Goal: Transaction & Acquisition: Obtain resource

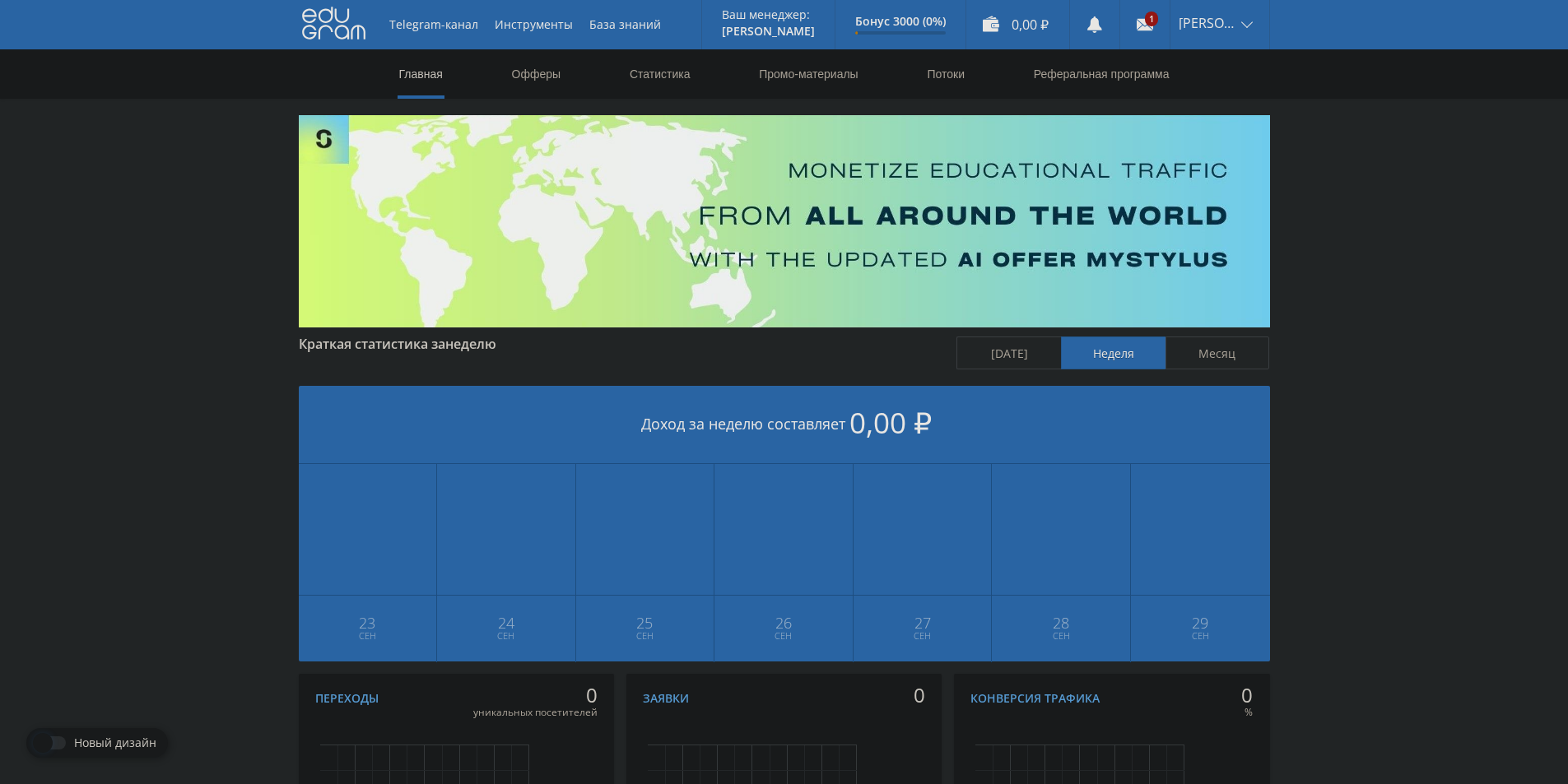
click at [1433, 189] on div "Telegram-канал Инструменты База знаний Ваш менеджер: Alex Alex Online @edugram_…" at bounding box center [784, 488] width 1568 height 977
click at [1372, 251] on div "Telegram-канал Инструменты База знаний Ваш менеджер: Alex Alex Online @edugram_…" at bounding box center [784, 488] width 1568 height 977
click at [552, 65] on link "Офферы" at bounding box center [537, 74] width 53 height 49
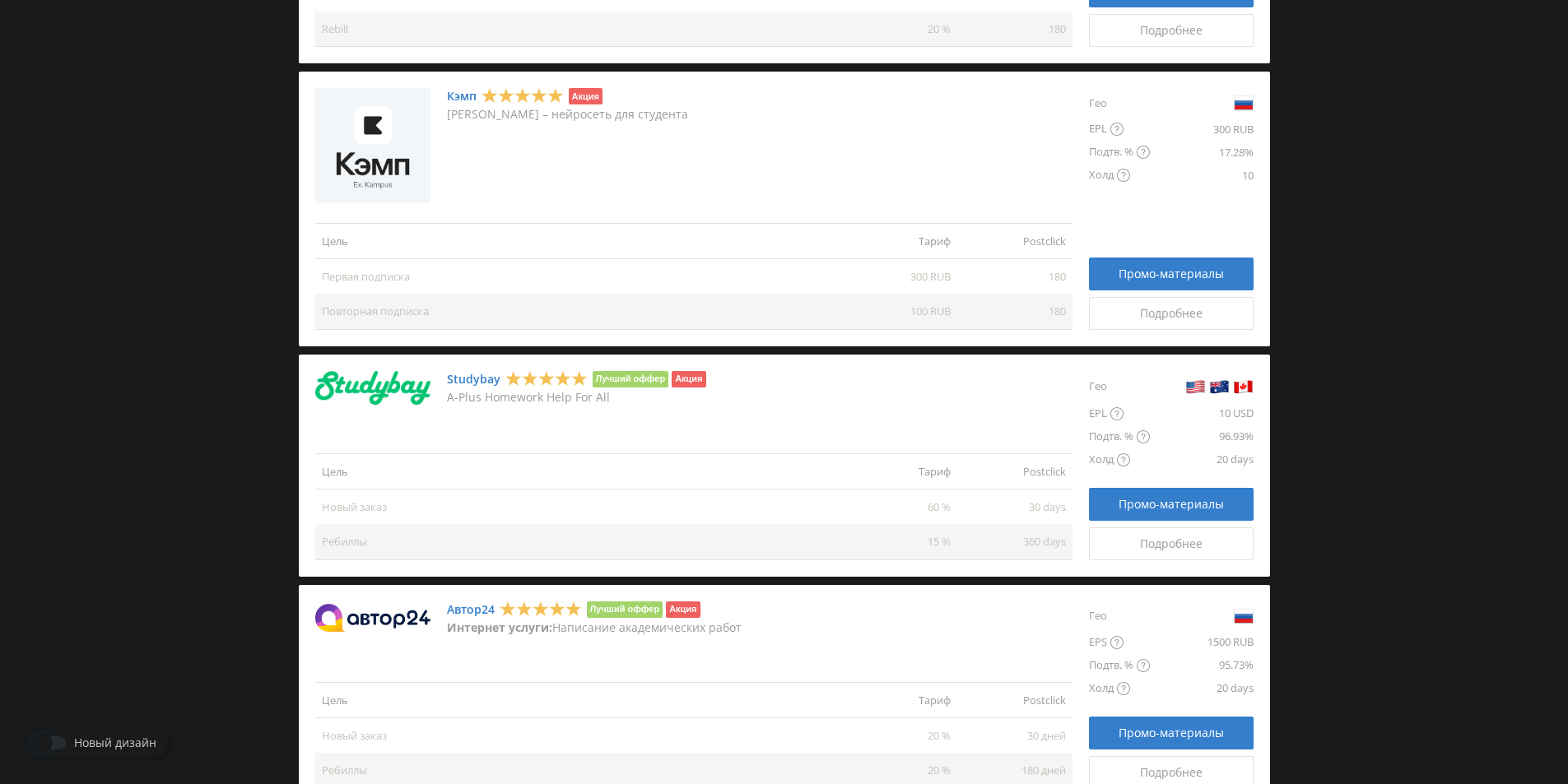
scroll to position [1317, 0]
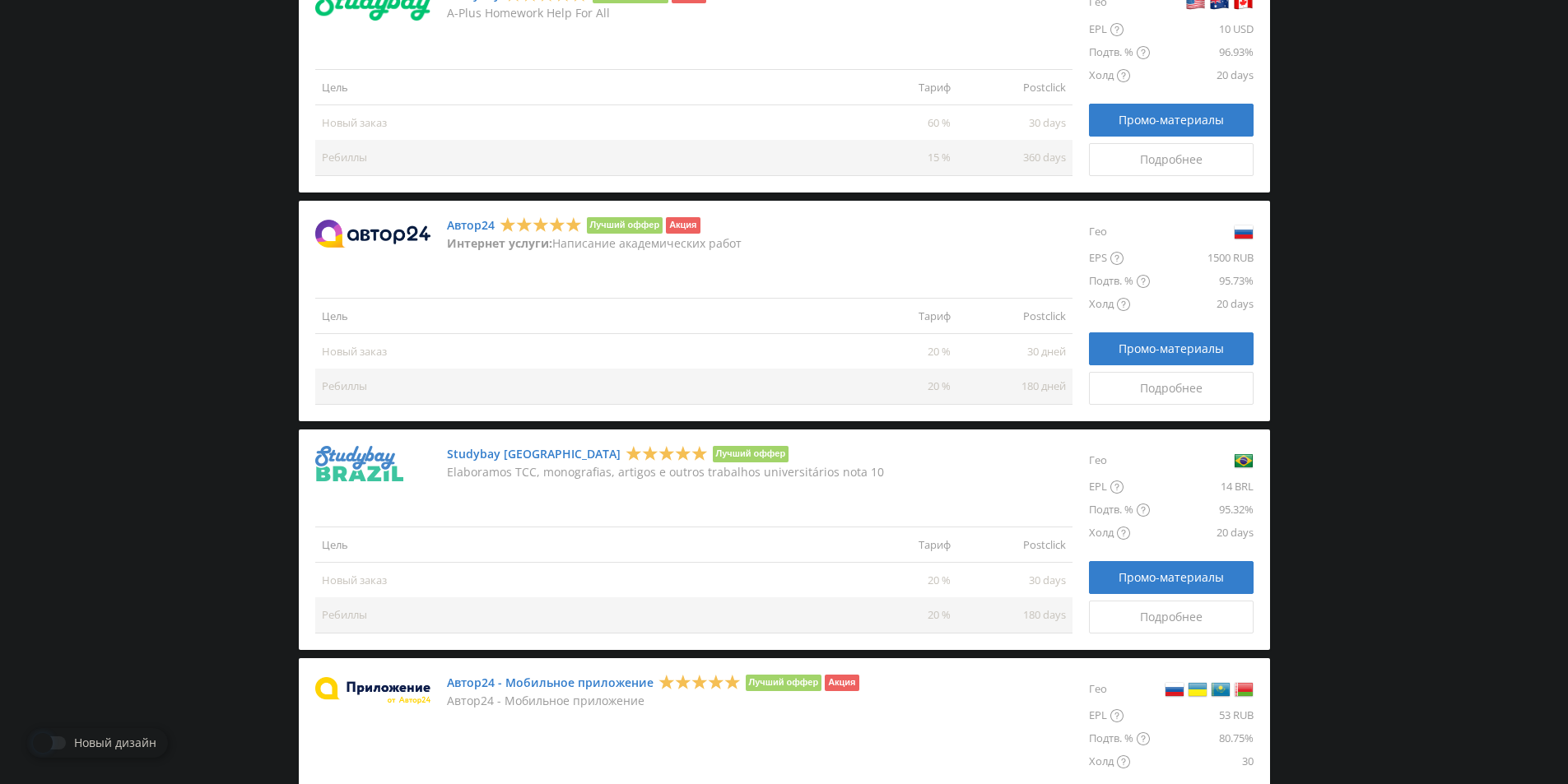
click at [486, 224] on link "Автор24" at bounding box center [471, 225] width 48 height 13
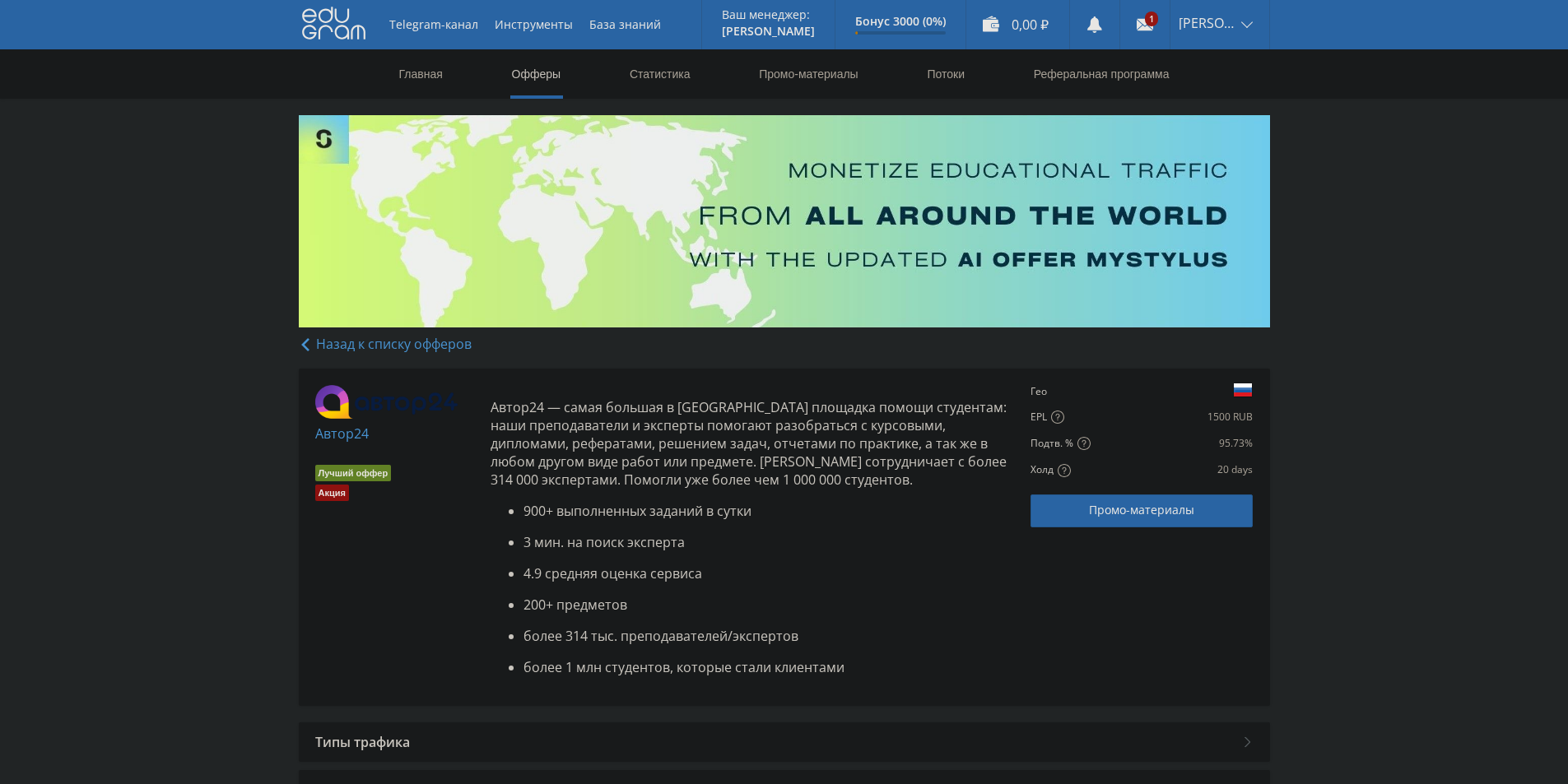
scroll to position [261, 0]
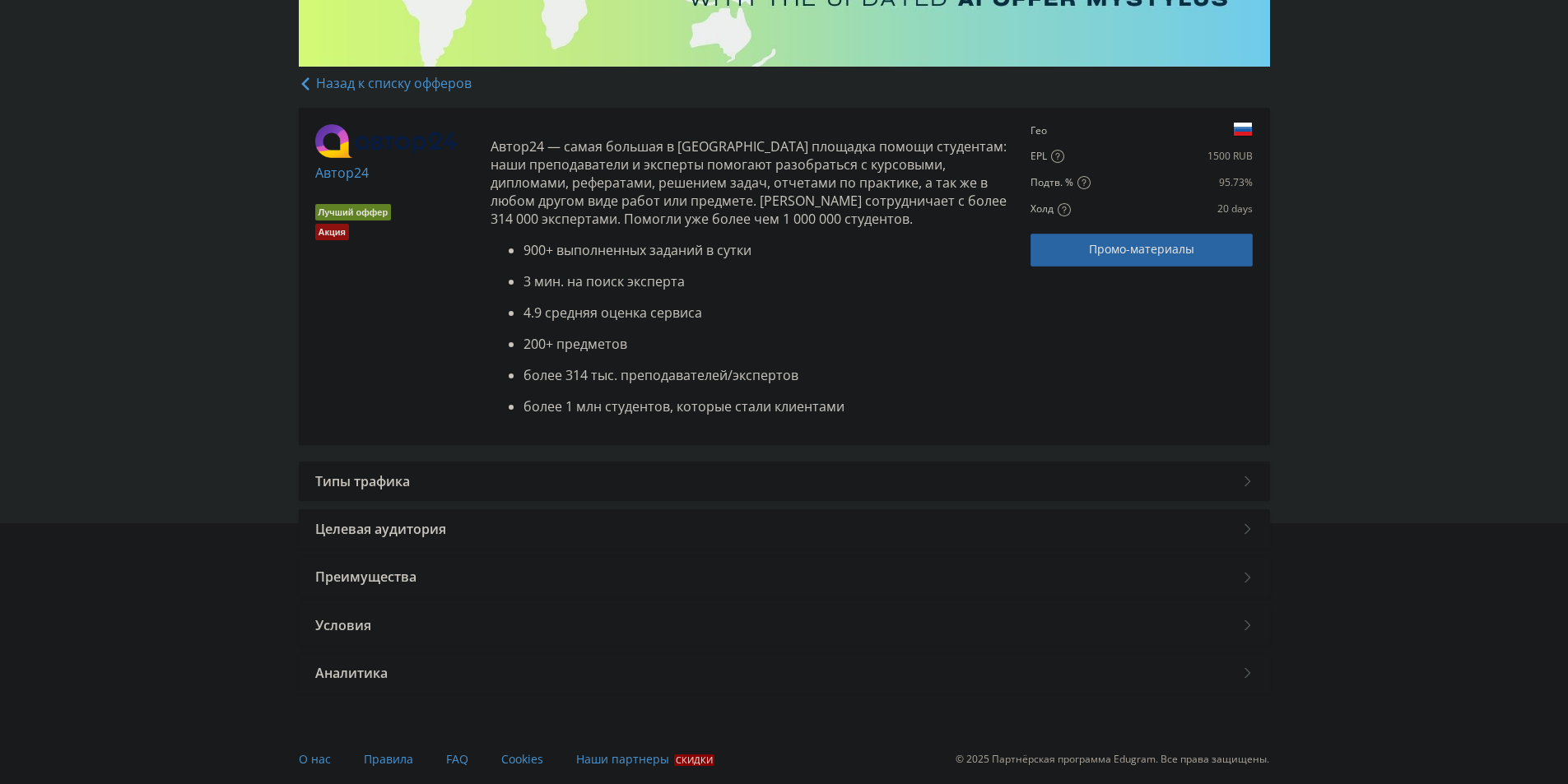
click at [652, 293] on ul "900+ выполненных заданий в сутки 3 мин. на поиск эксперта 4.9 средняя оценка се…" at bounding box center [752, 328] width 524 height 174
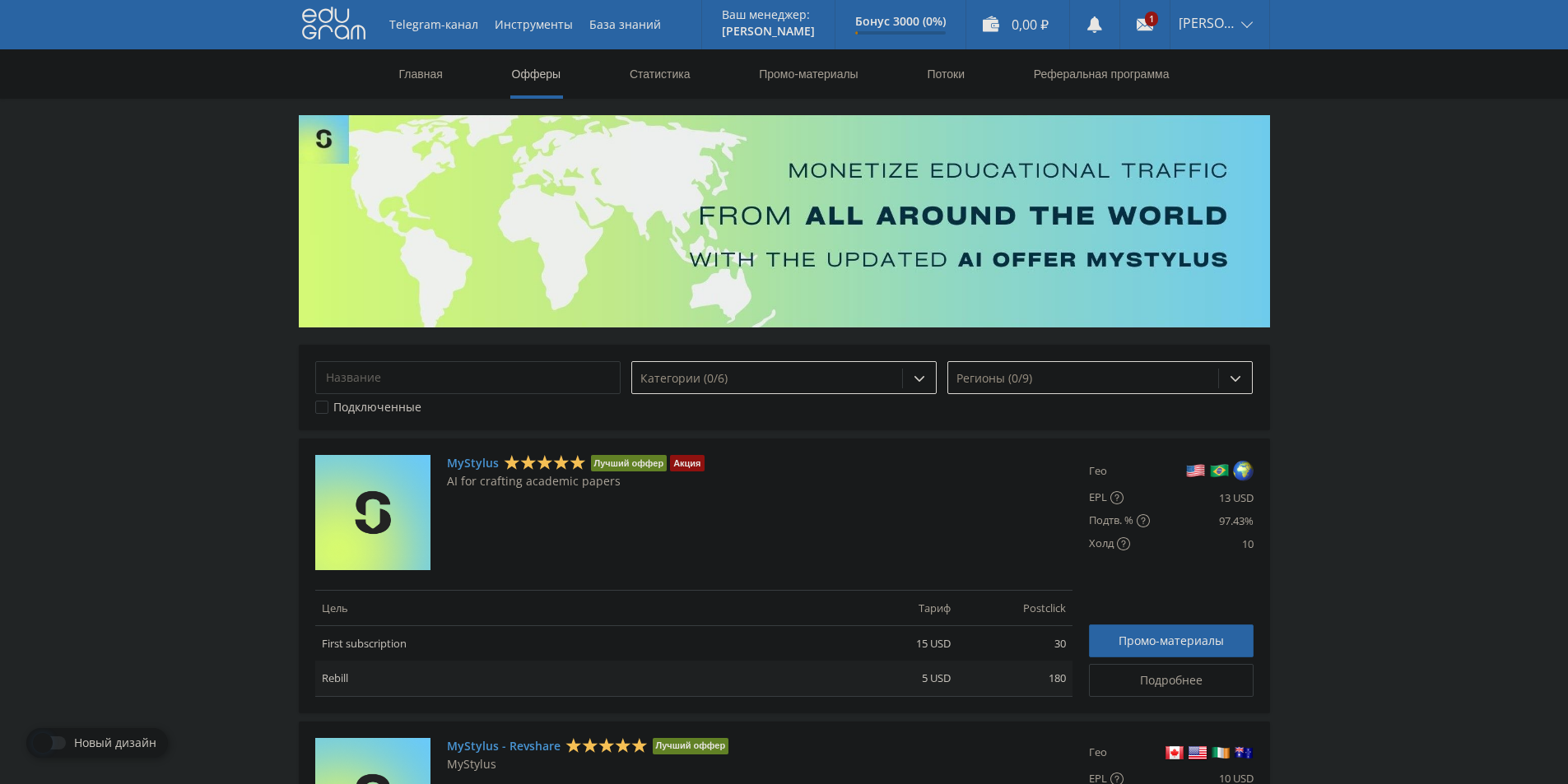
click at [1139, 18] on icon at bounding box center [1145, 25] width 17 height 17
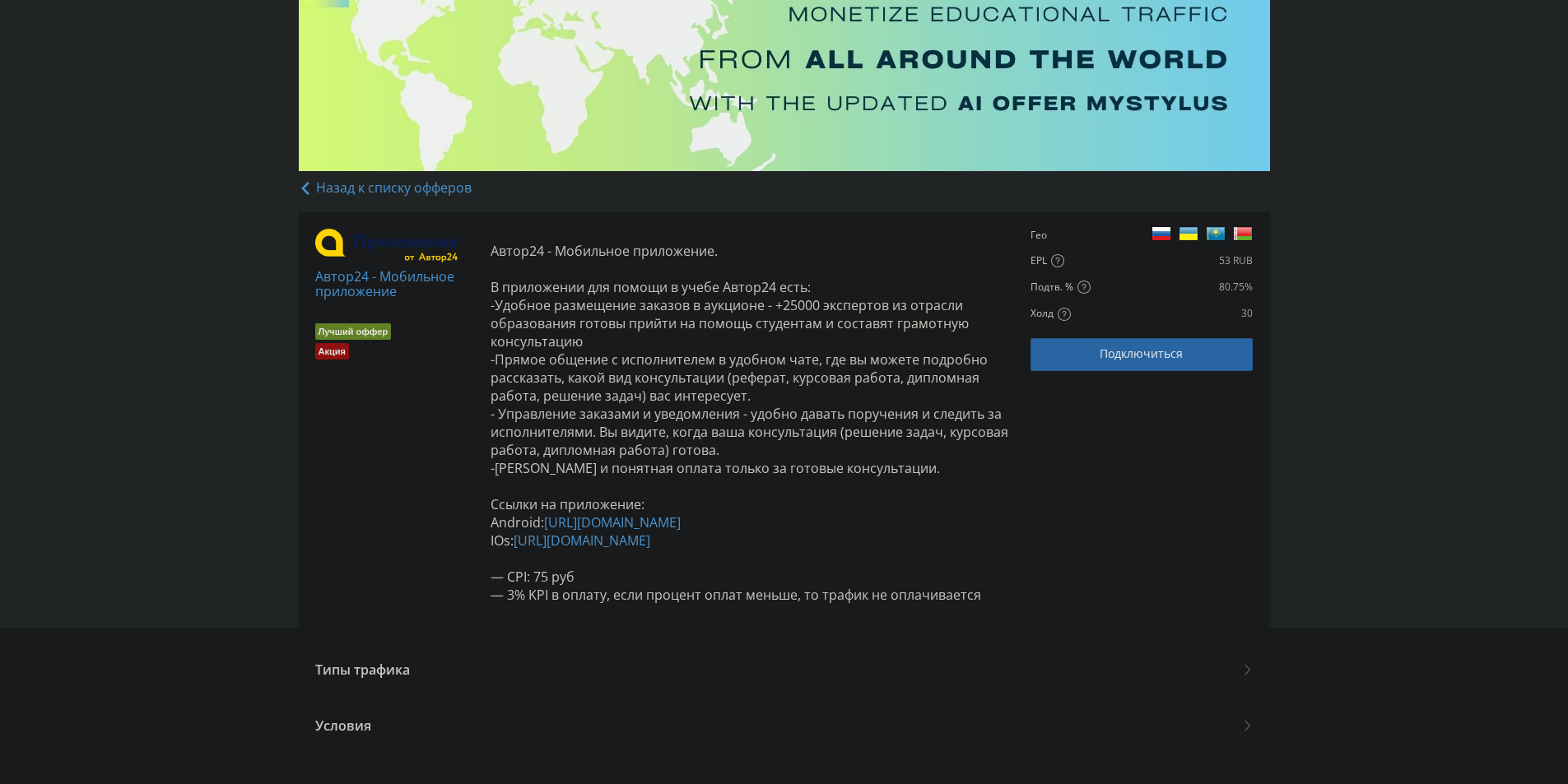
scroll to position [165, 0]
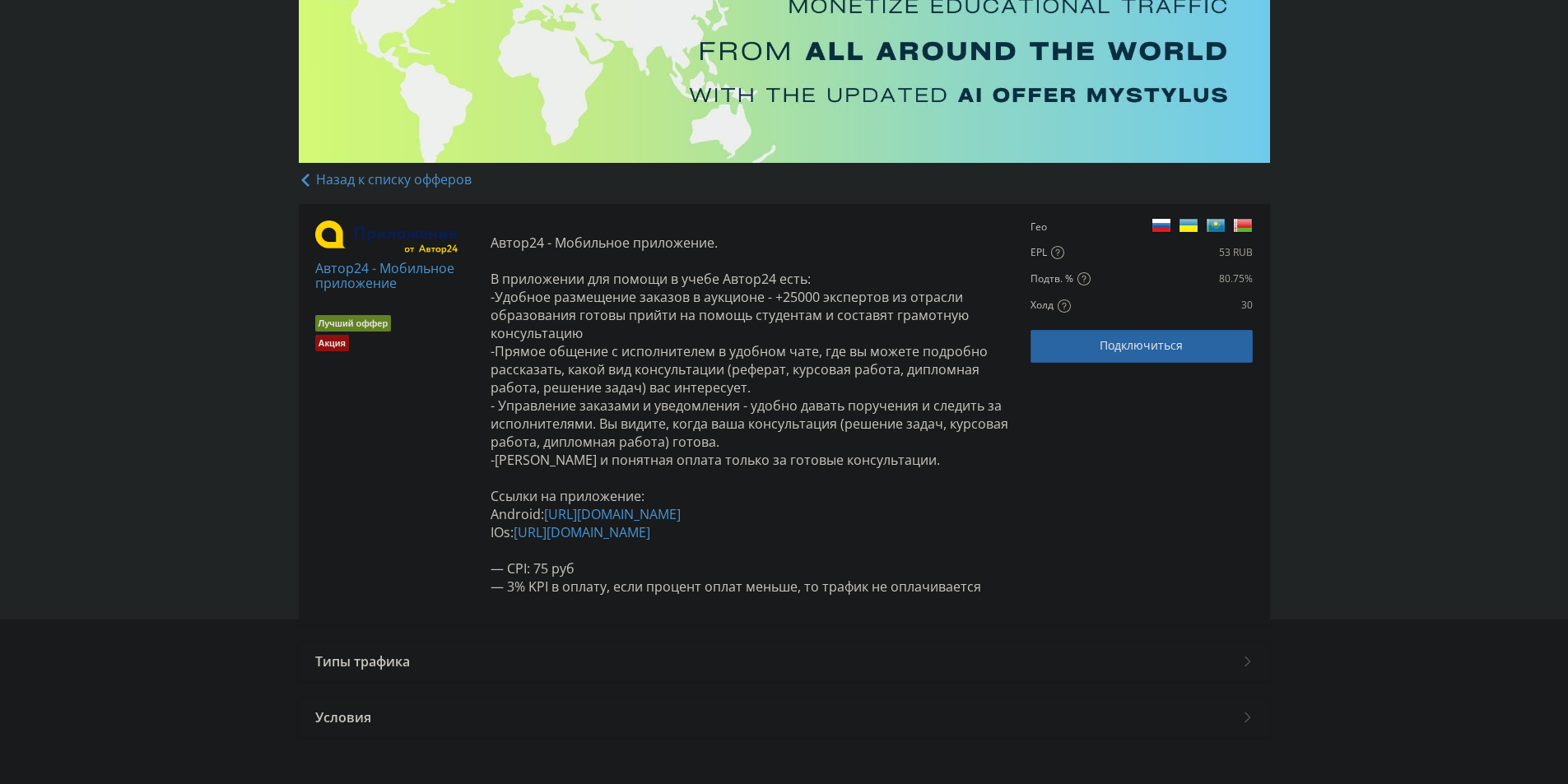
click at [634, 673] on div "Типы трафика" at bounding box center [785, 662] width 971 height 40
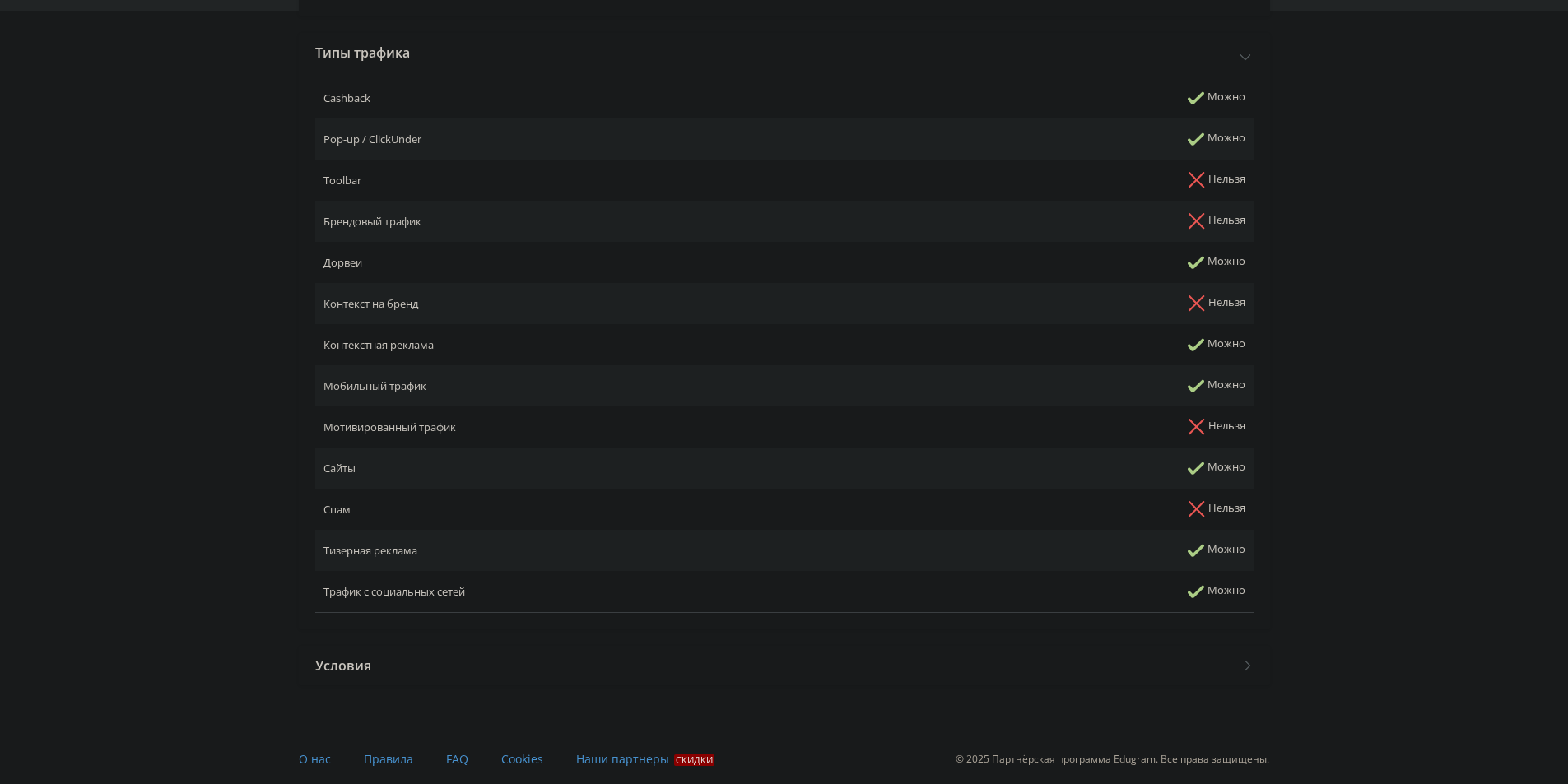
scroll to position [792, 0]
click at [418, 684] on div "Условия" at bounding box center [785, 665] width 971 height 40
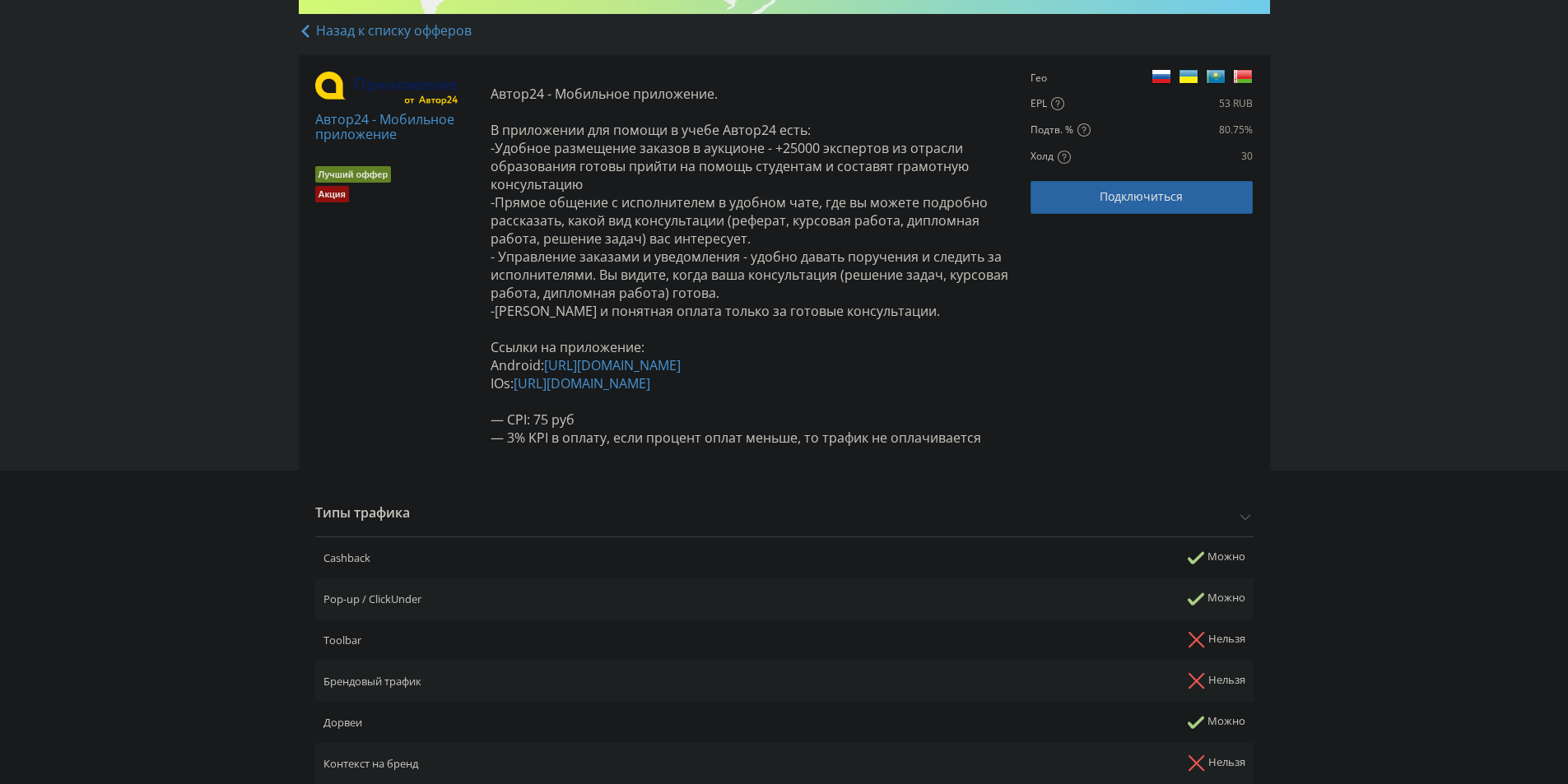
scroll to position [0, 0]
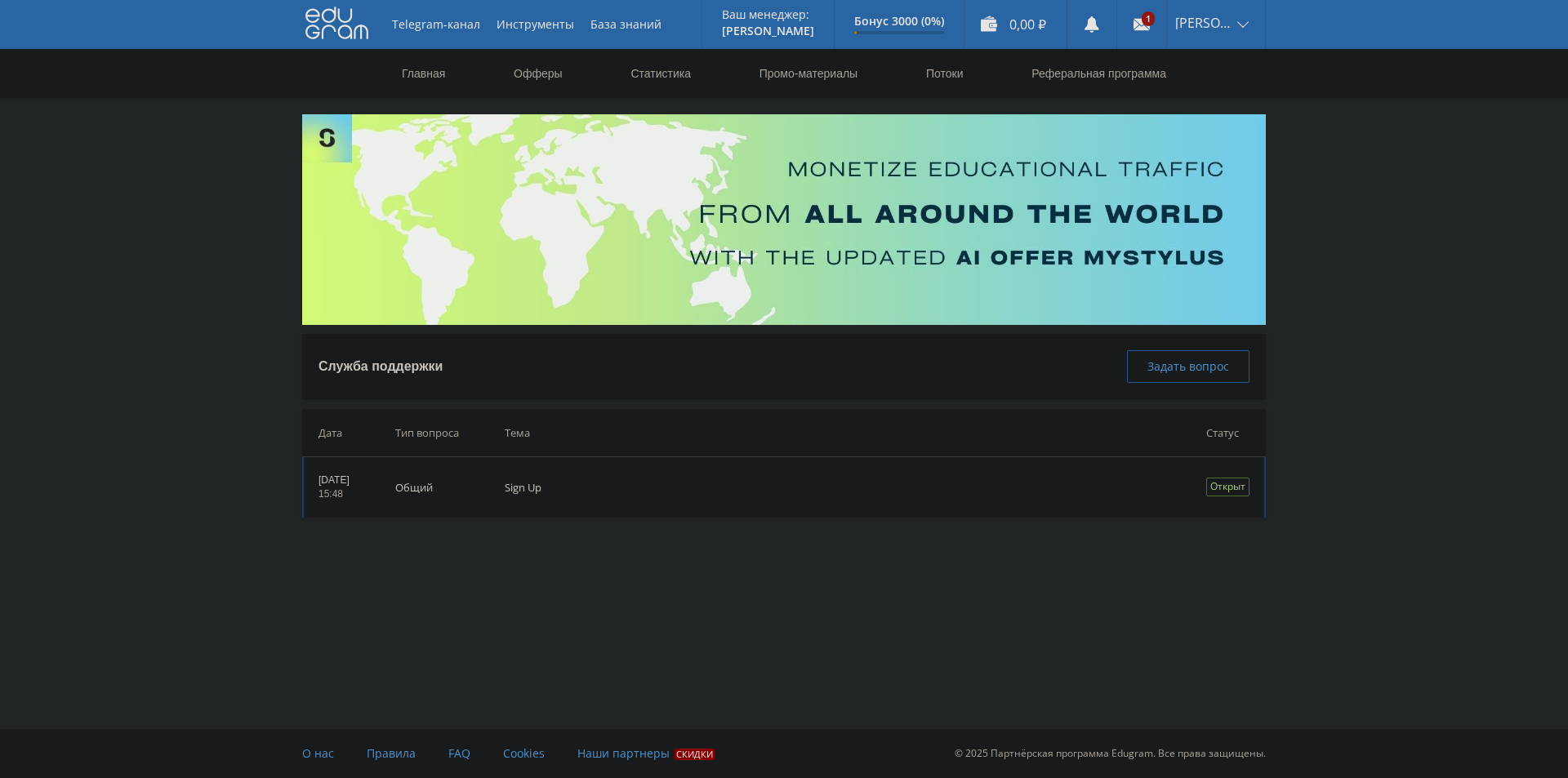
click at [593, 487] on td "Sign Up" at bounding box center [832, 487] width 701 height 60
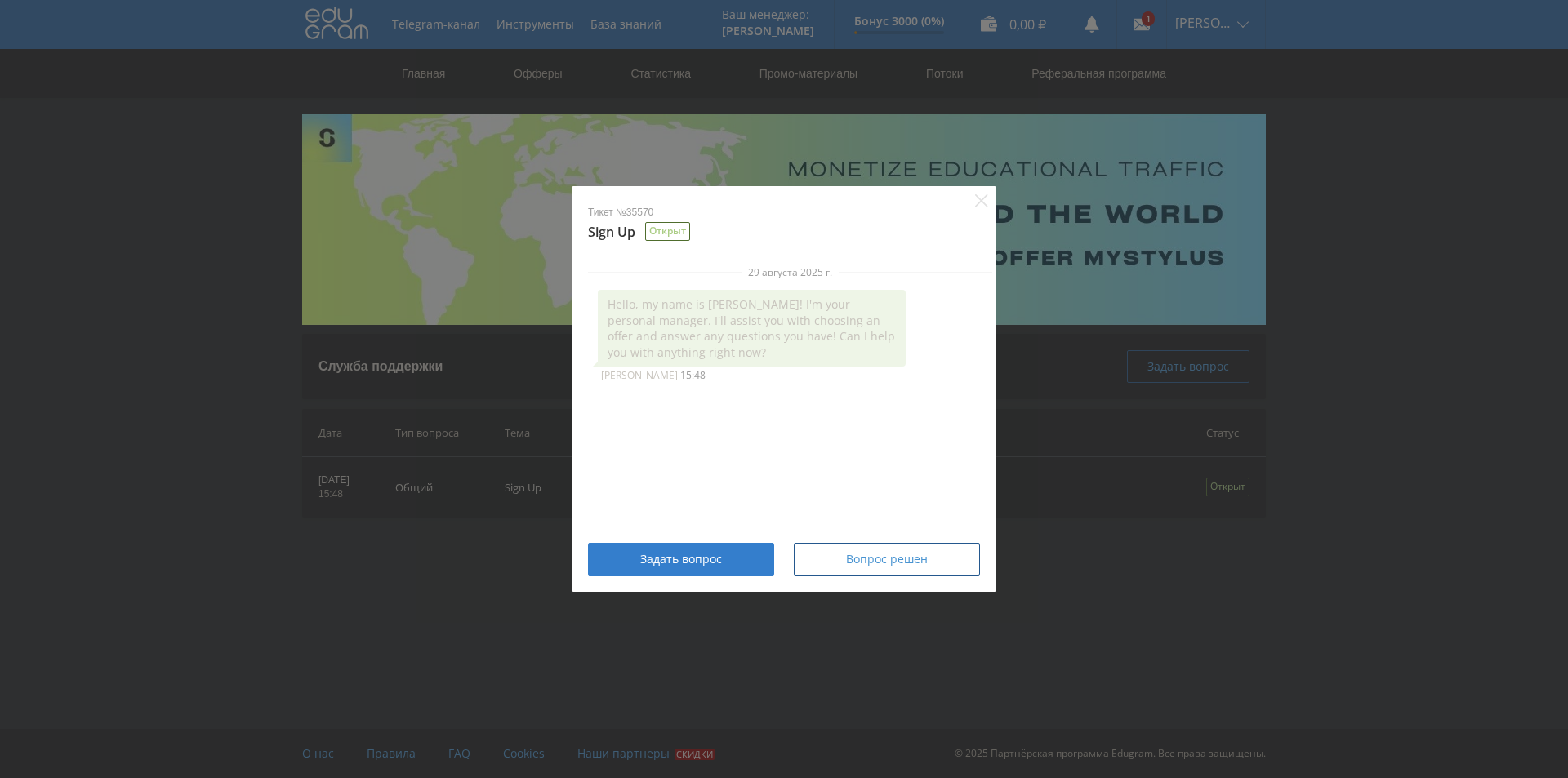
click at [986, 191] on div "Тикет №35570 Sign Up Открыт" at bounding box center [784, 214] width 424 height 57
click at [930, 564] on div "Вопрос решен" at bounding box center [887, 559] width 145 height 13
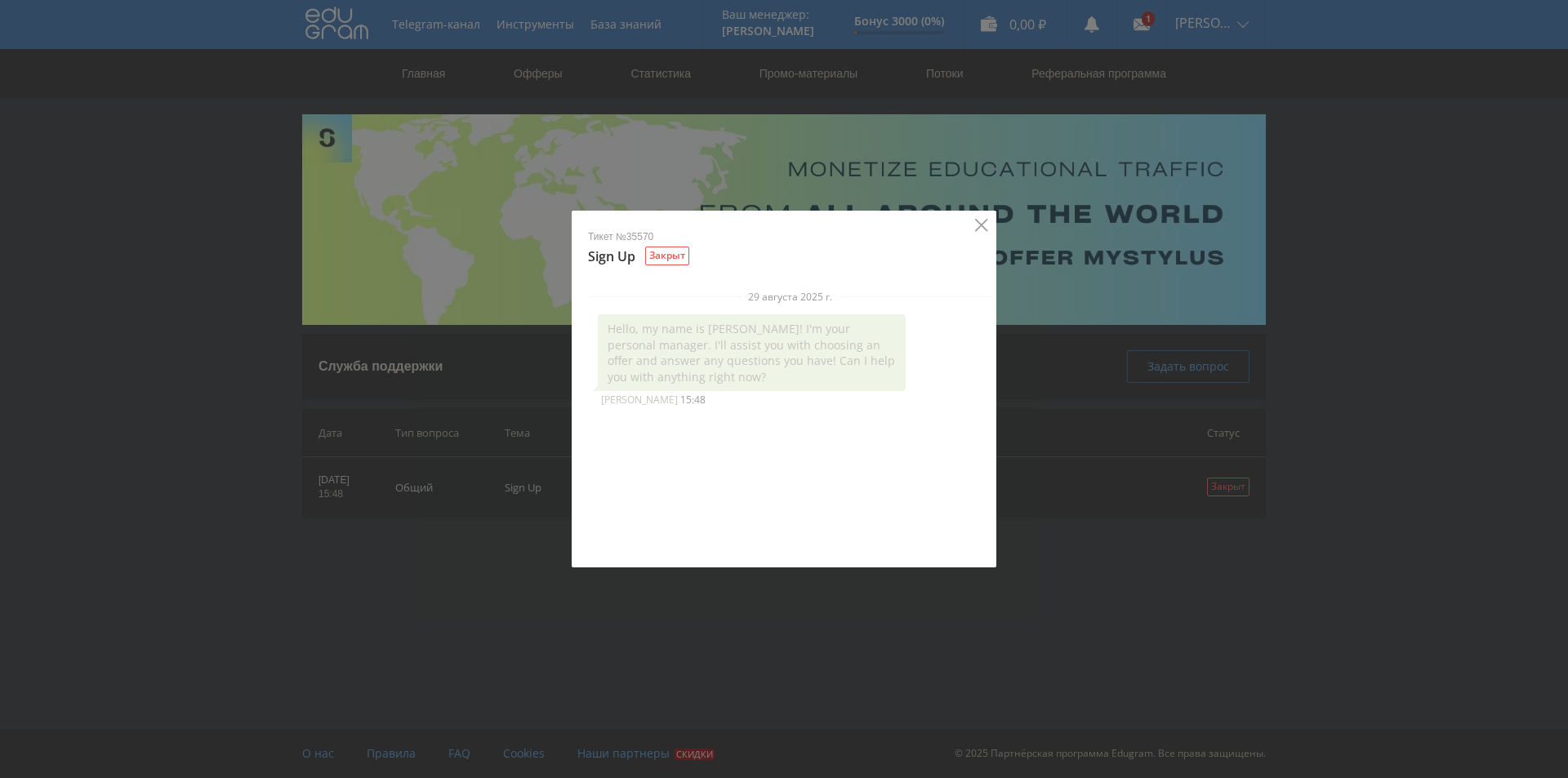
click at [978, 221] on div "Тикет №35570 Sign Up Закрыт 29 августа 2025 г. Hello, my name is Alex! I'm your…" at bounding box center [784, 389] width 424 height 357
click at [983, 220] on icon "Close" at bounding box center [981, 225] width 13 height 13
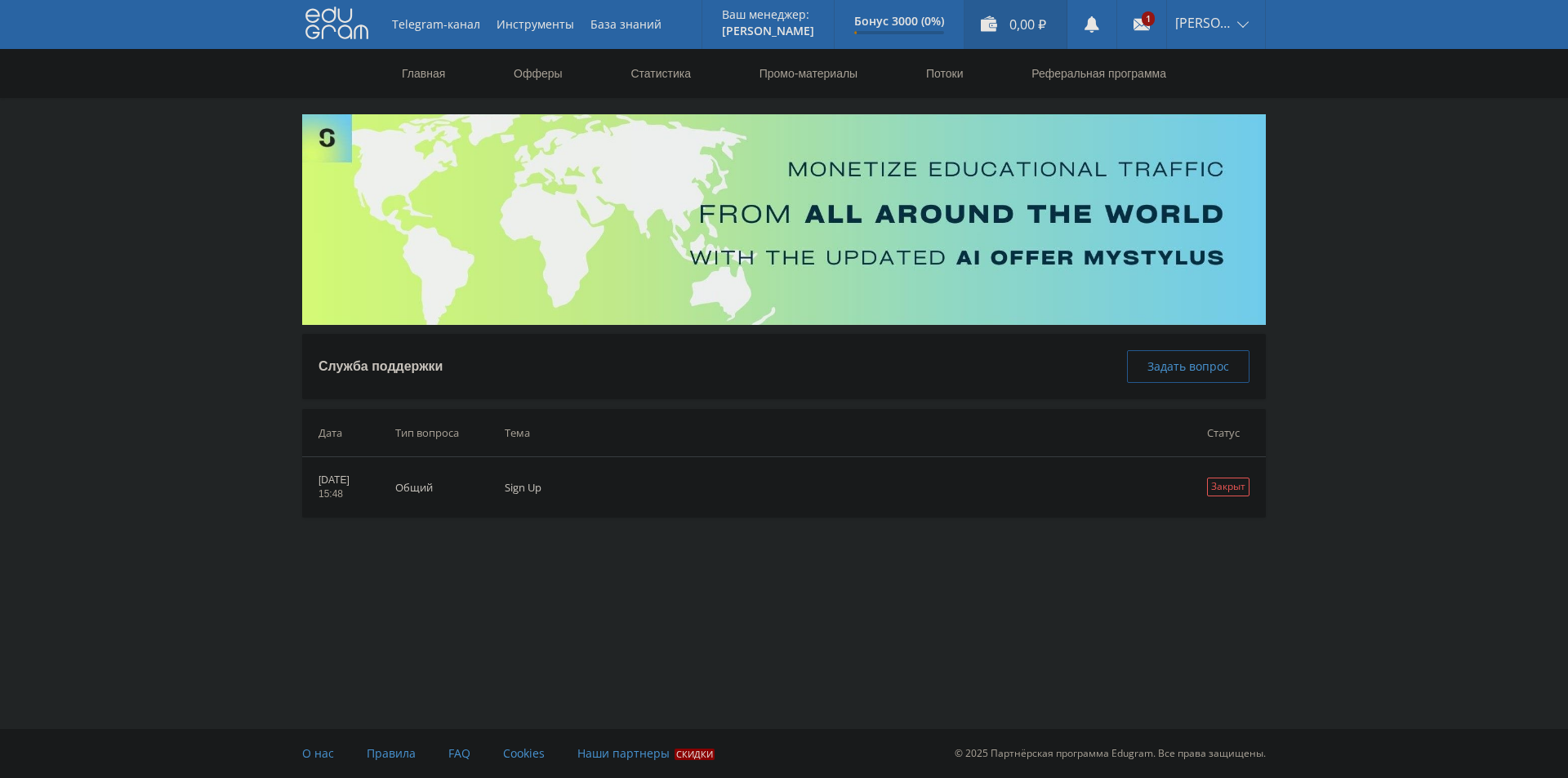
click at [1038, 11] on div "0,00 ₽" at bounding box center [1015, 24] width 102 height 49
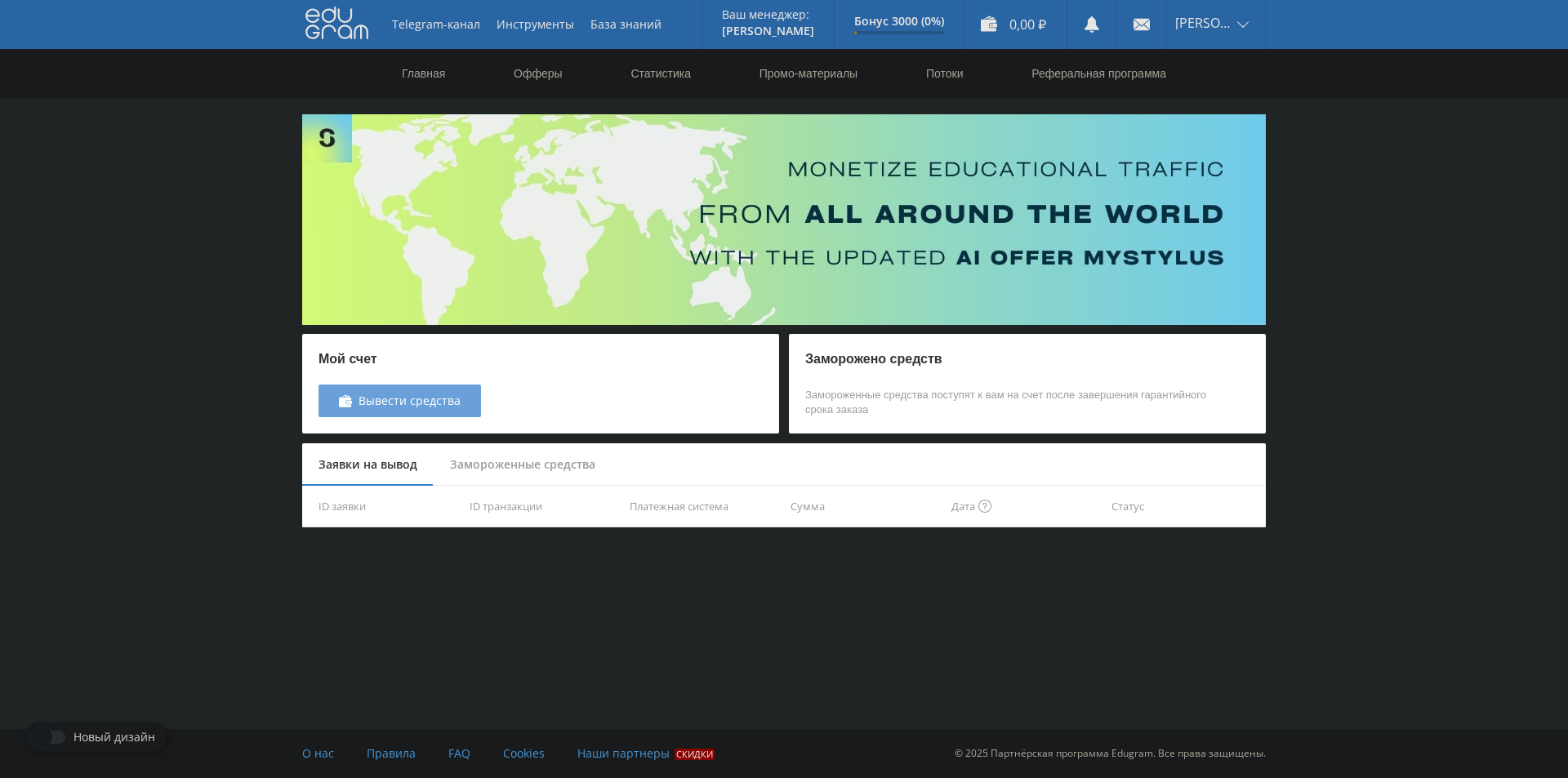
click at [454, 404] on span "Вывести средства" at bounding box center [409, 401] width 102 height 13
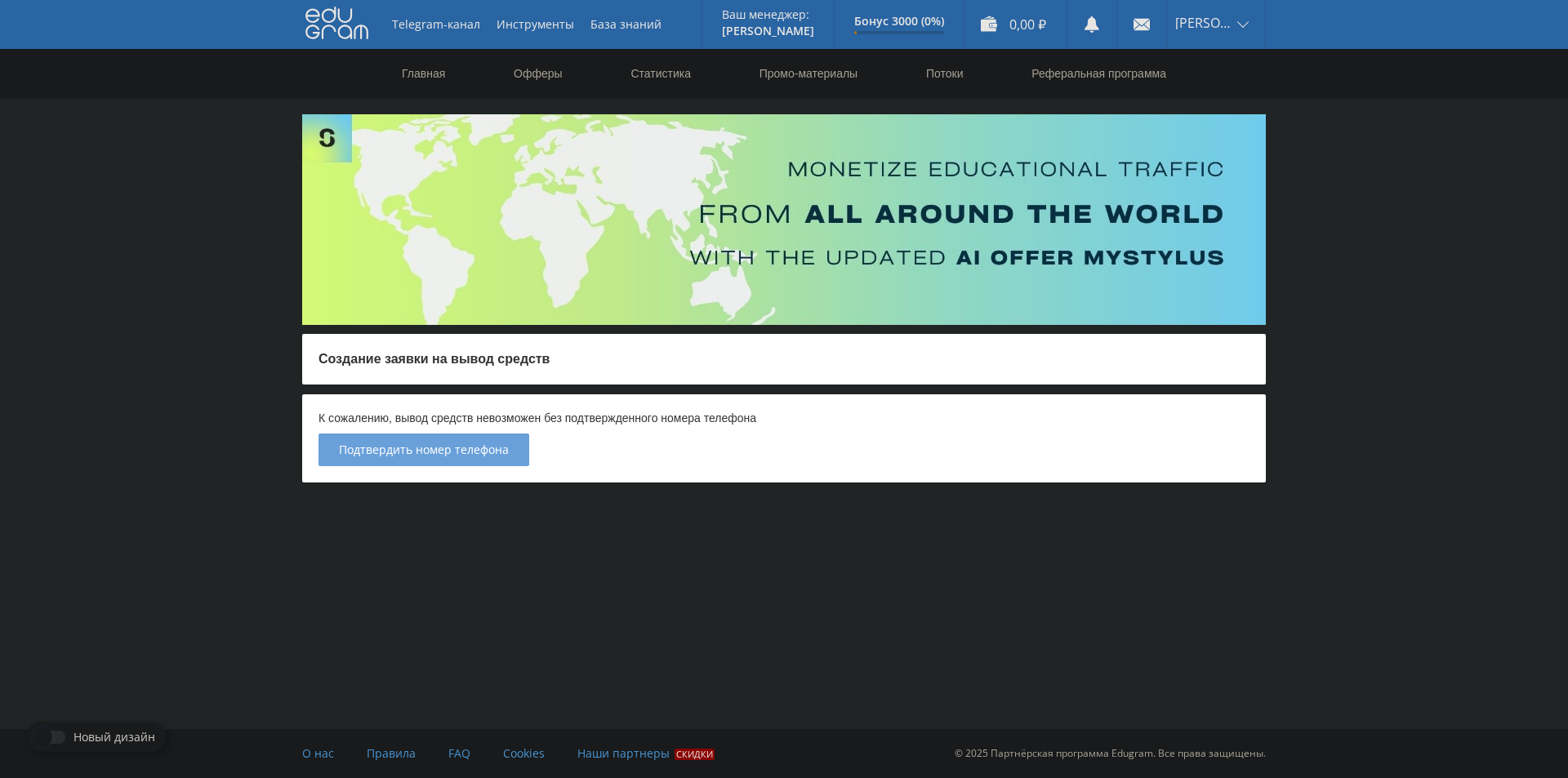
click at [488, 450] on span "Подтвердить номер телефона" at bounding box center [423, 450] width 170 height 13
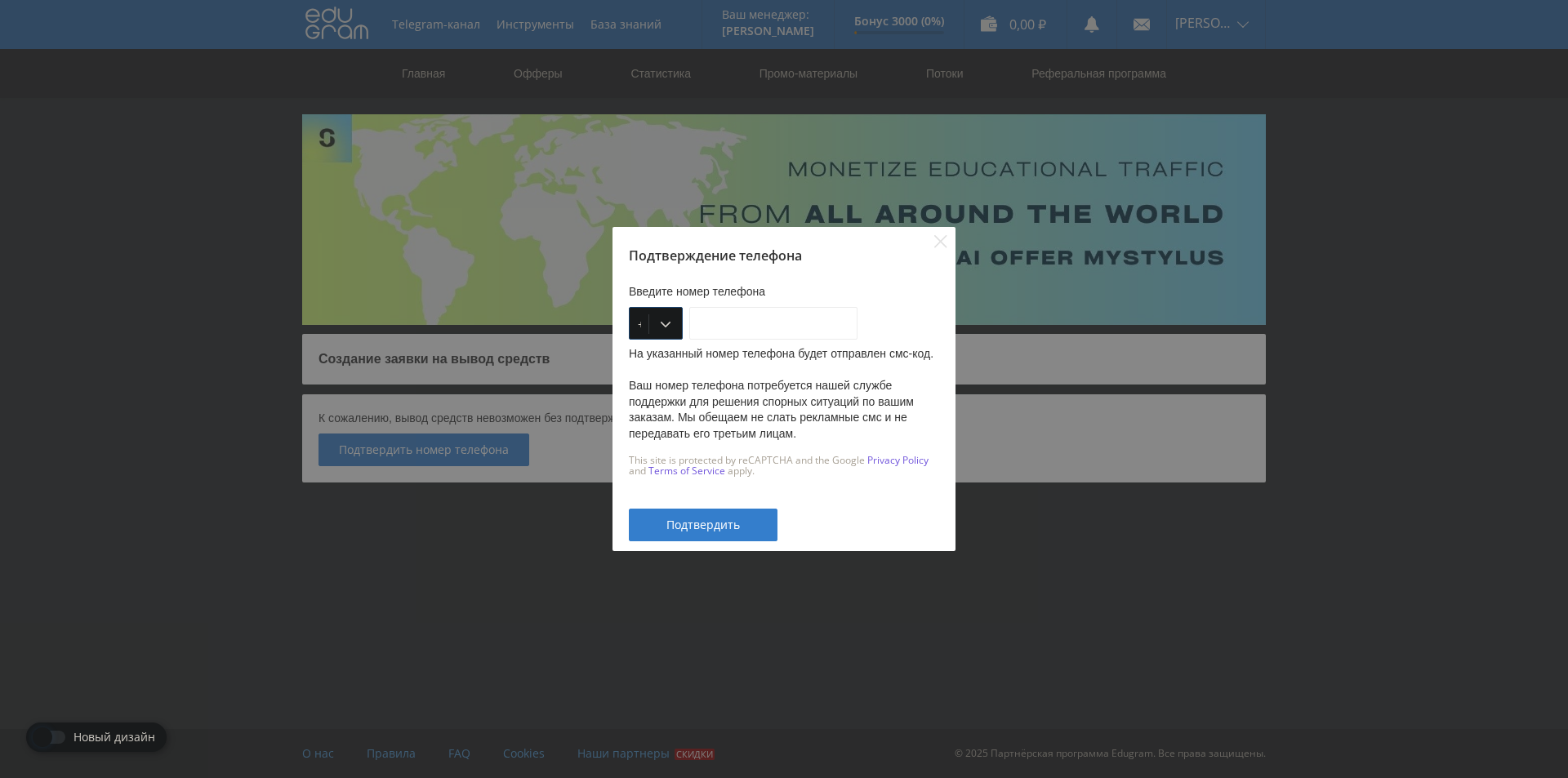
click at [663, 321] on div "+1" at bounding box center [656, 323] width 54 height 32
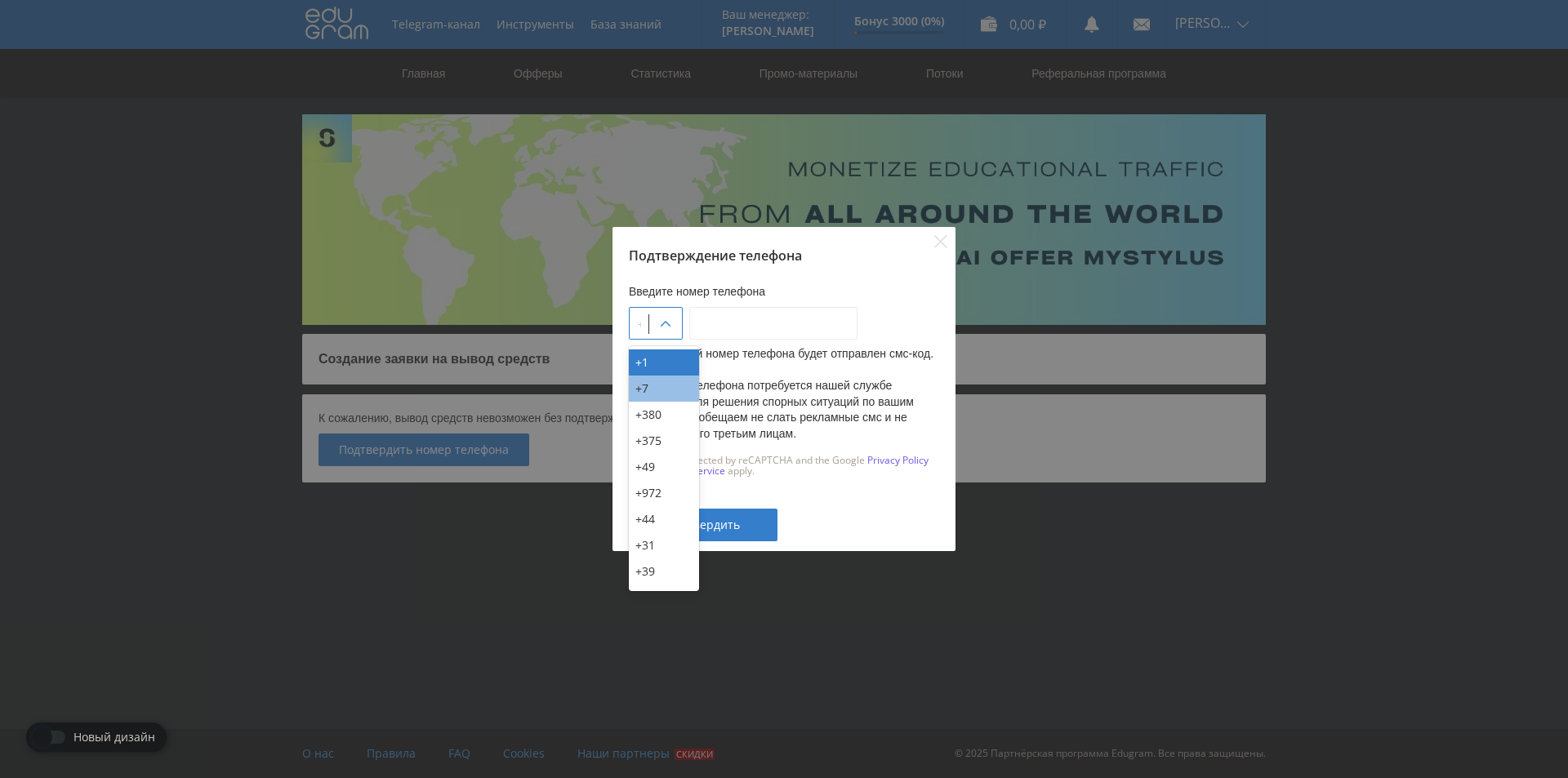
drag, startPoint x: 652, startPoint y: 411, endPoint x: 639, endPoint y: 389, distance: 25.6
click at [639, 389] on div "+1 +7 +380 +375 +49 +972 +44 +31 +39 +43 +91 +63 +92 +254 +62 +61 +90 +33 +351 …" at bounding box center [664, 469] width 70 height 245
click at [639, 389] on div "+7" at bounding box center [664, 389] width 70 height 26
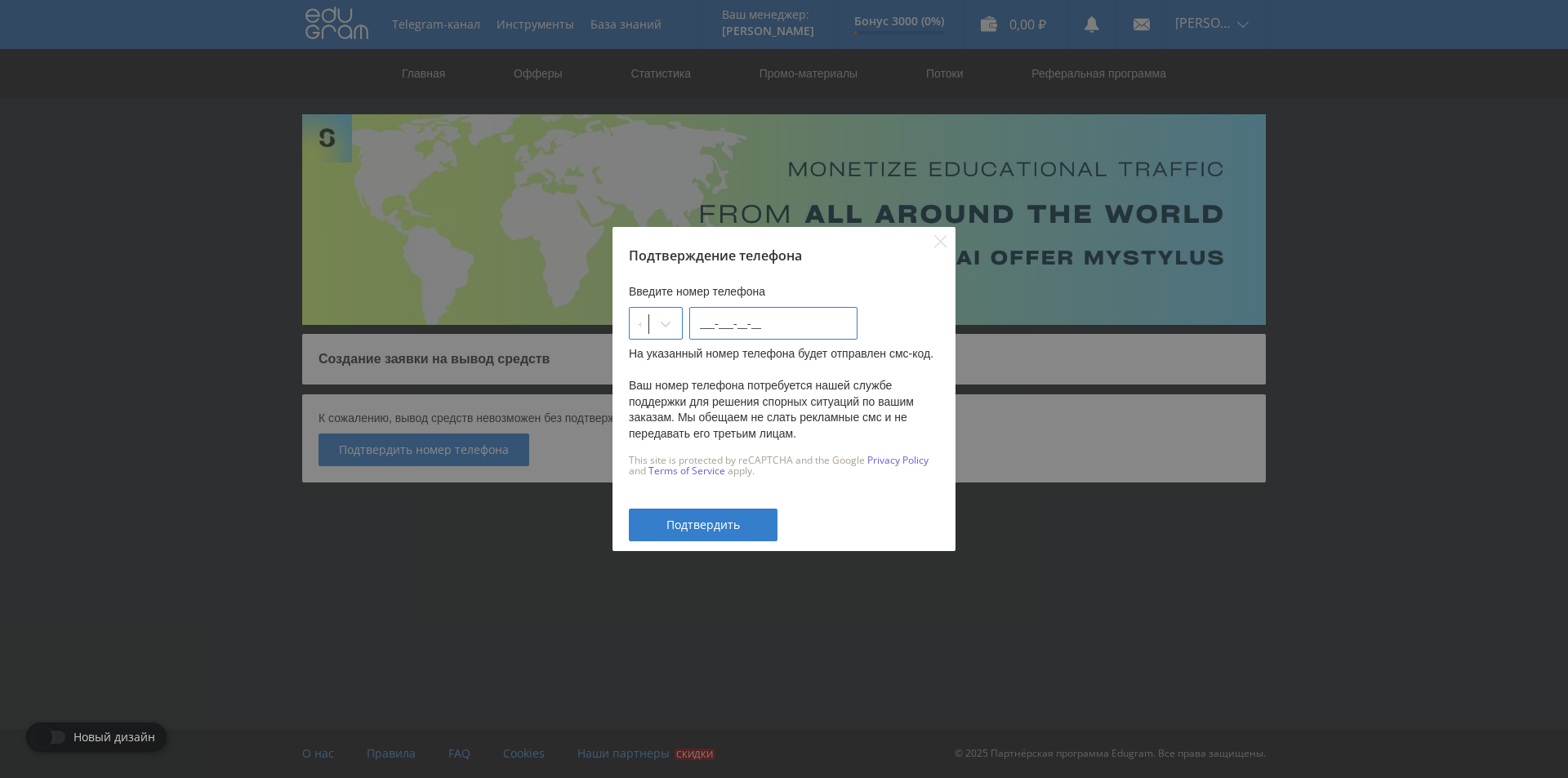
click at [787, 309] on input "___-___-__-__" at bounding box center [773, 323] width 168 height 32
type input "969-291-69-63"
click at [734, 519] on span "Подтвердить" at bounding box center [703, 525] width 73 height 13
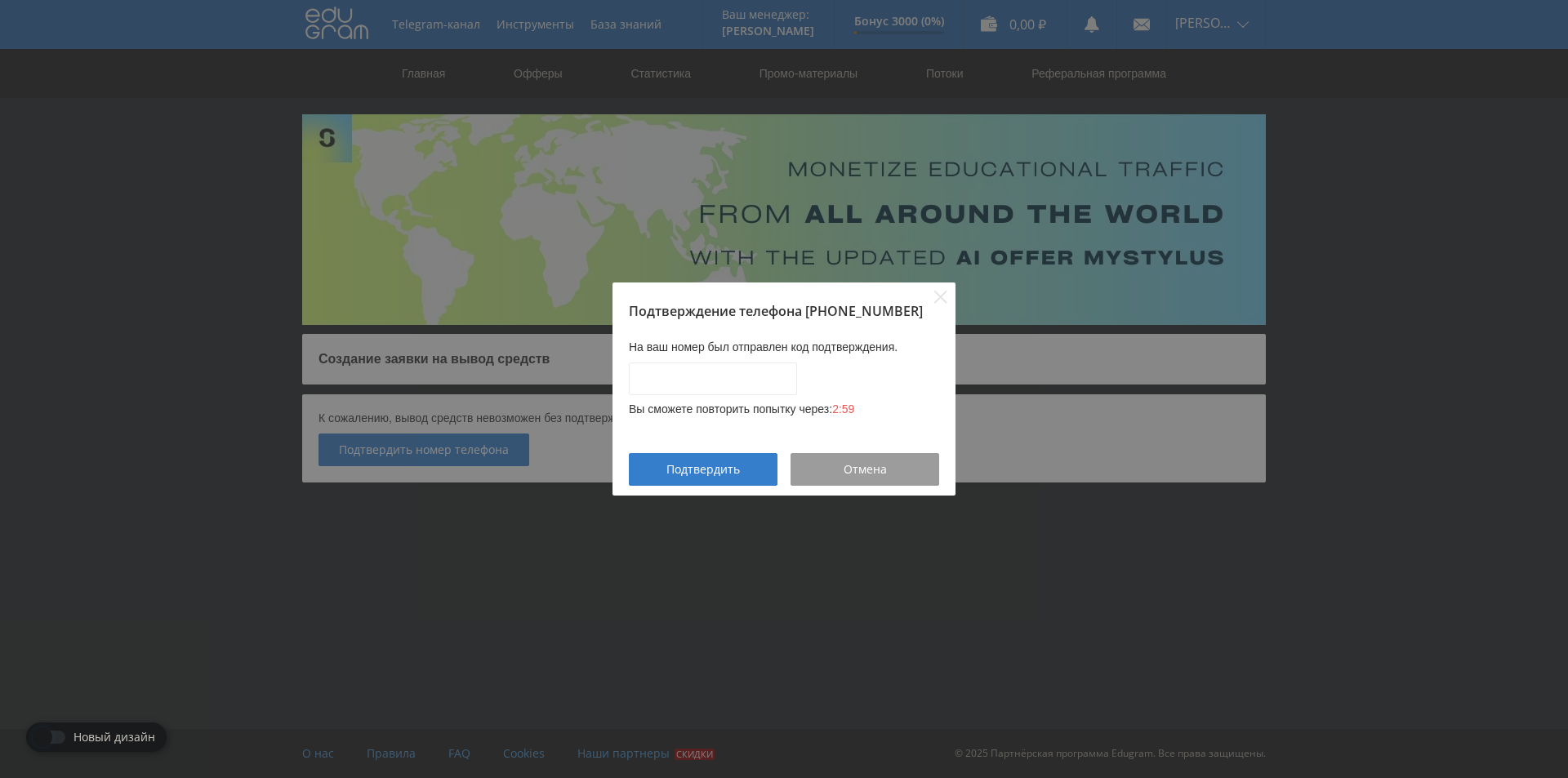
click at [636, 302] on div "Подтверждение телефона +7-969-291-69-63" at bounding box center [783, 311] width 310 height 18
click at [667, 386] on input "____-____" at bounding box center [712, 378] width 168 height 32
type input "5028-0660"
click at [739, 470] on span "Подтвердить" at bounding box center [703, 469] width 73 height 13
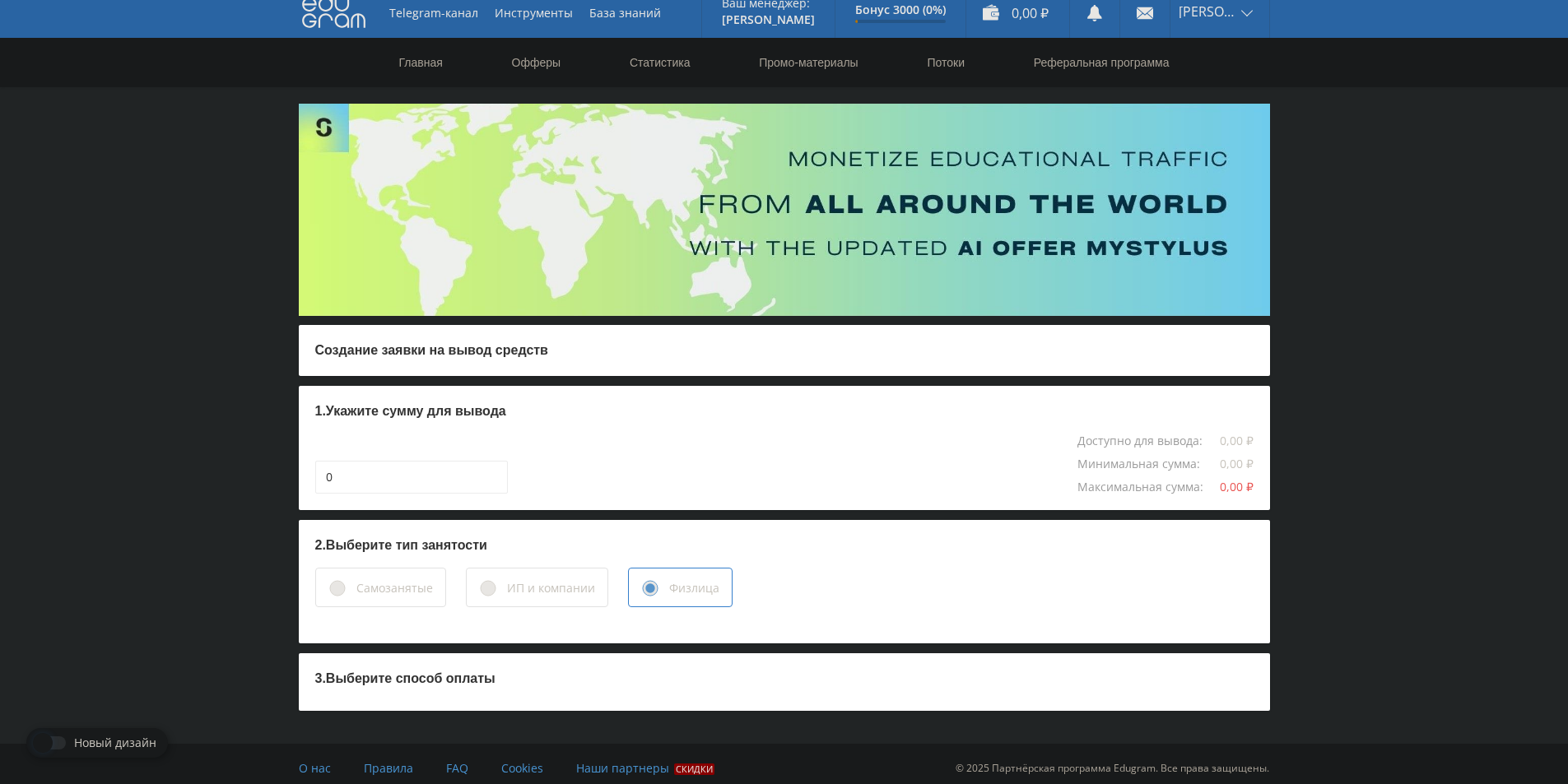
scroll to position [20, 0]
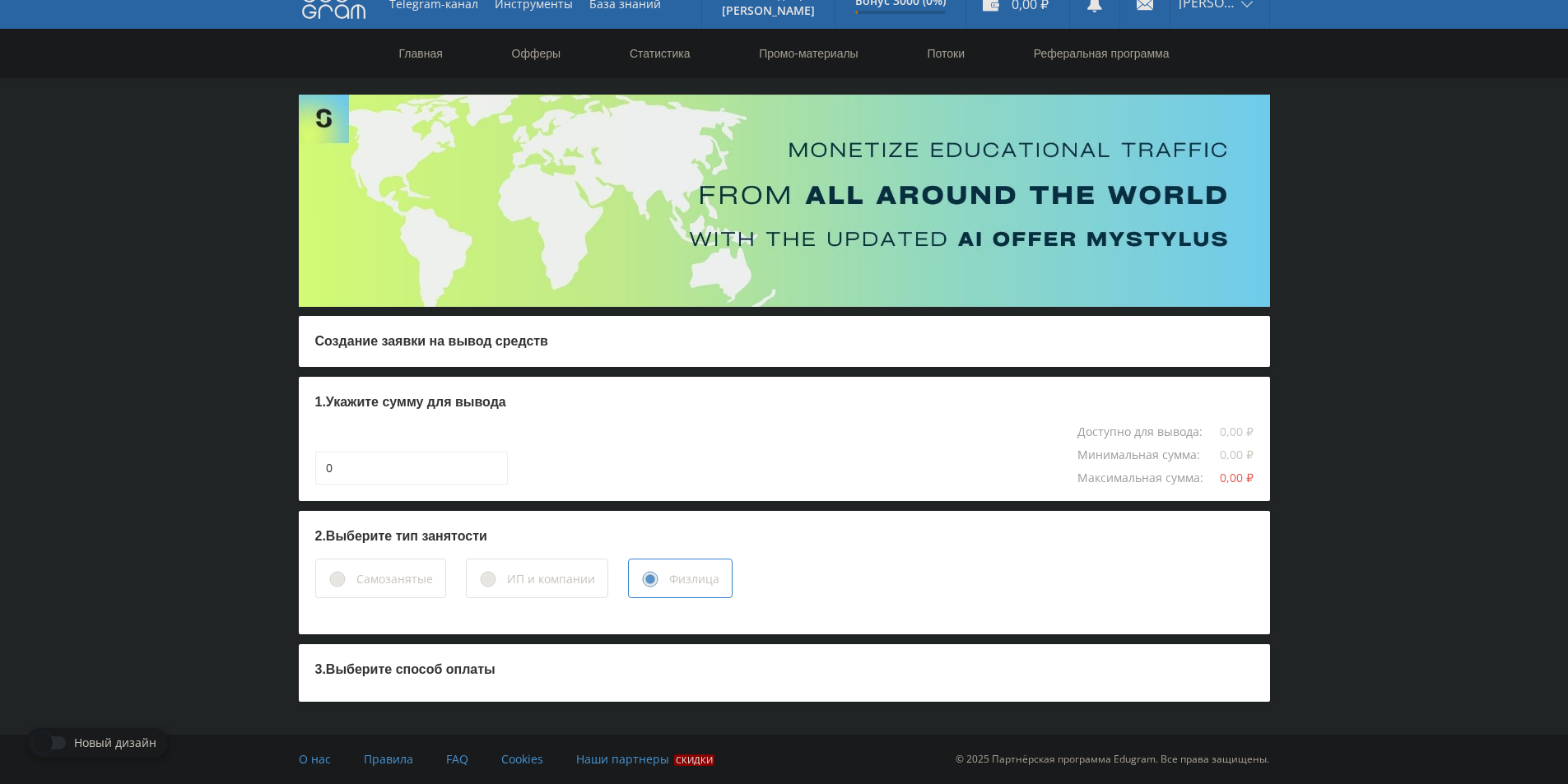
click at [465, 677] on p "3. Выберите способ оплаты" at bounding box center [784, 670] width 938 height 18
click at [380, 580] on div "Самозанятые" at bounding box center [394, 579] width 77 height 18
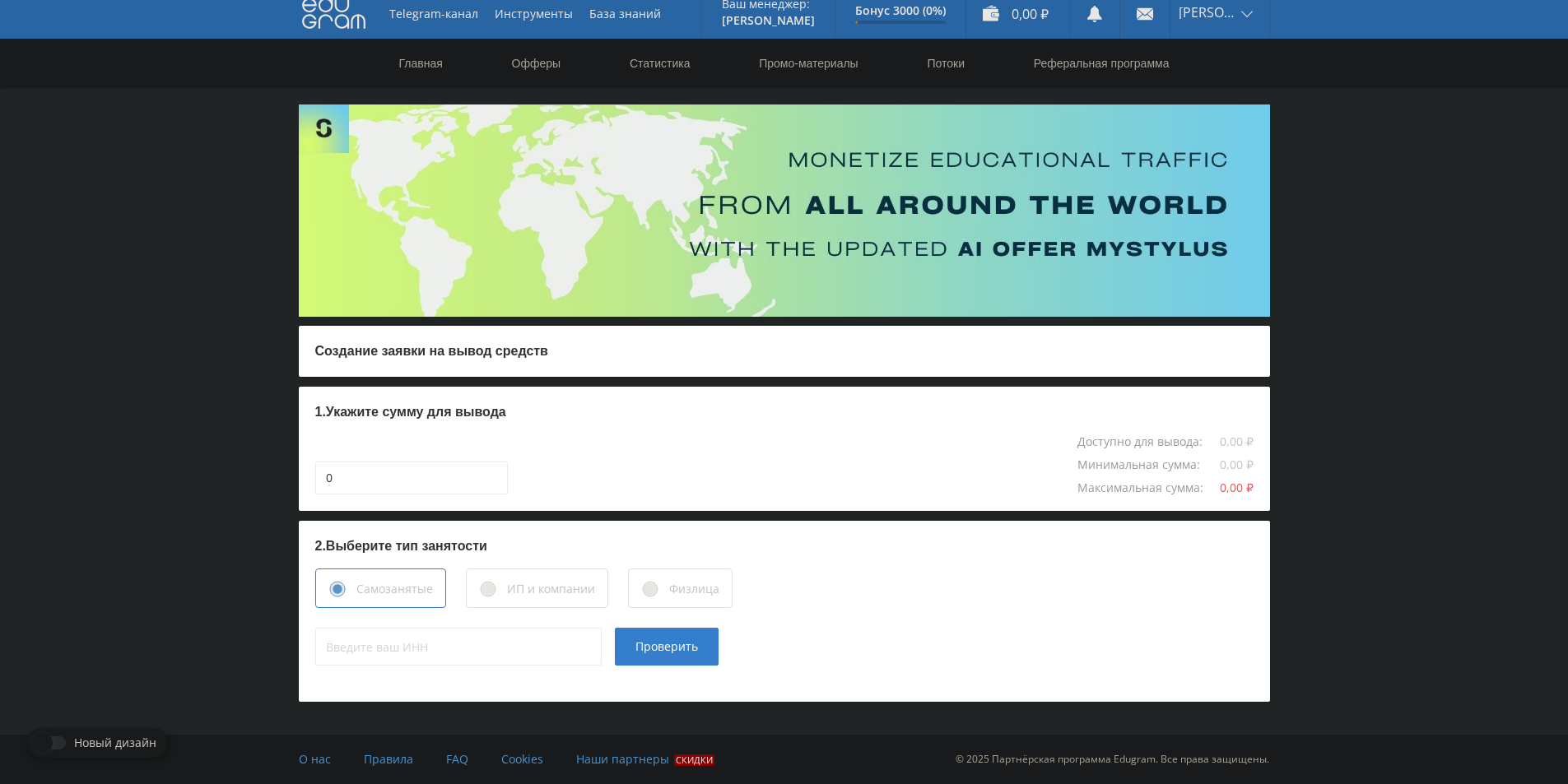
click at [695, 586] on div "Физлица" at bounding box center [693, 589] width 50 height 18
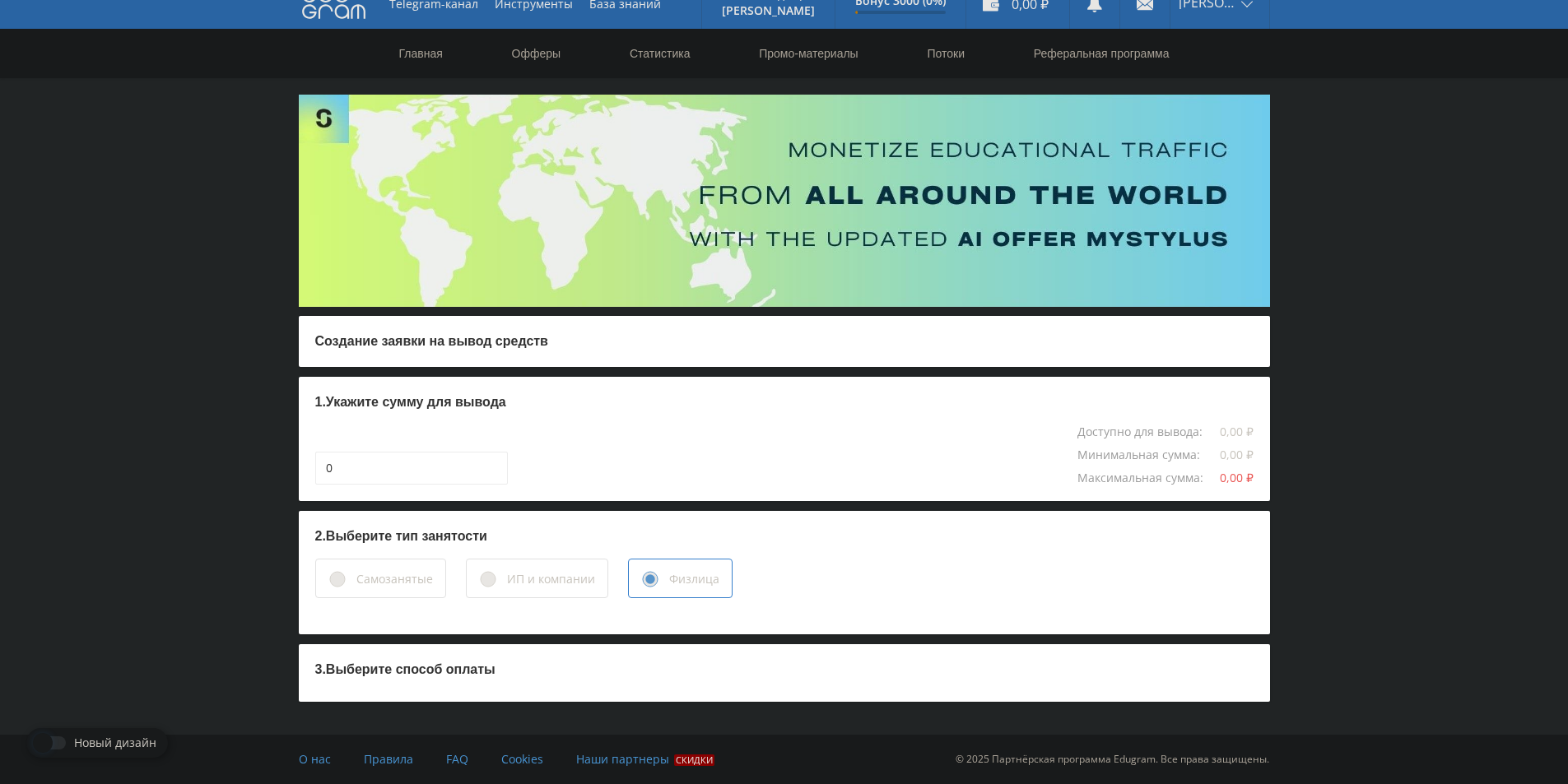
click at [395, 590] on div "Самозанятые" at bounding box center [380, 578] width 131 height 40
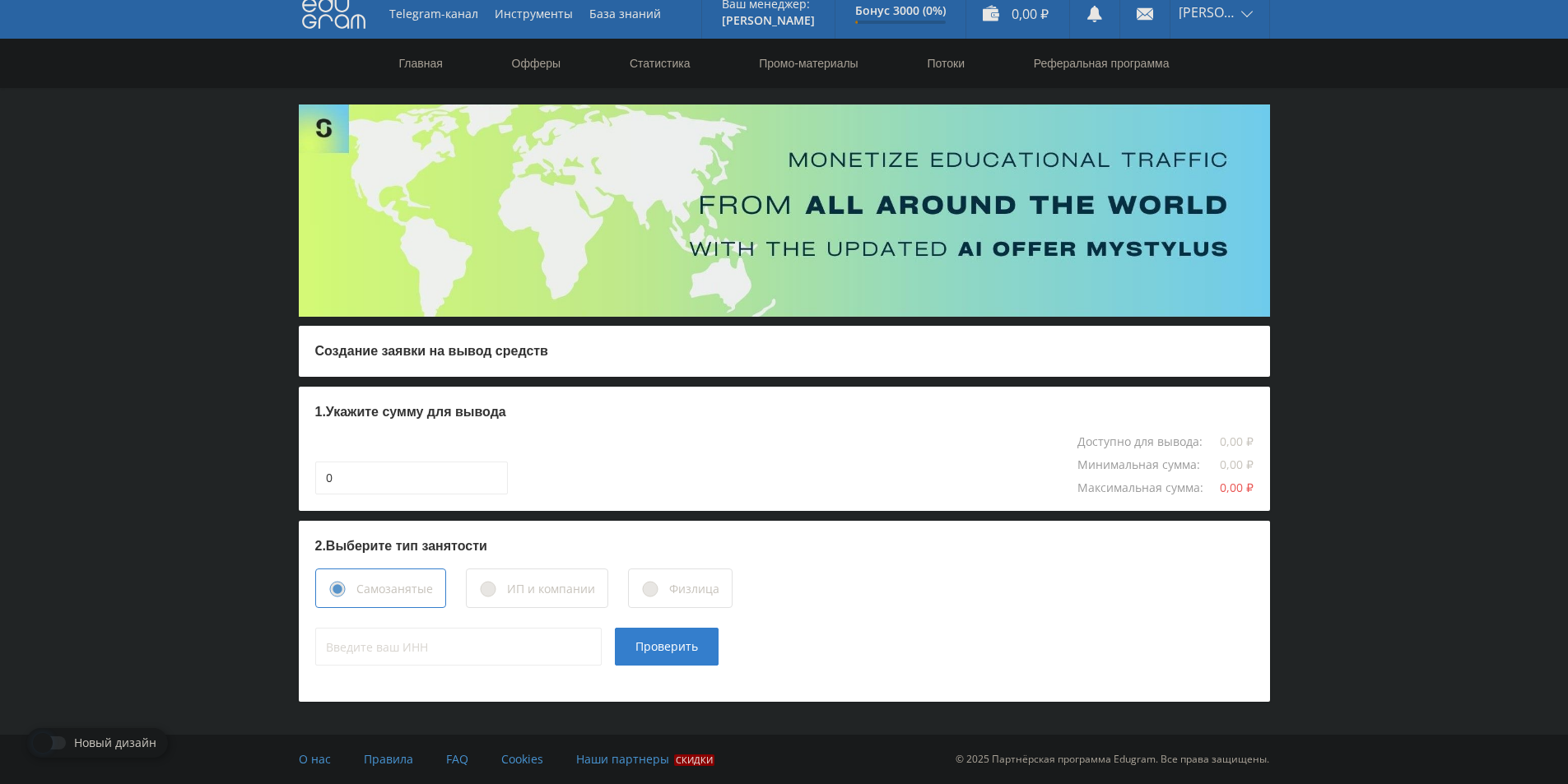
click at [682, 599] on div "Физлица" at bounding box center [680, 588] width 105 height 40
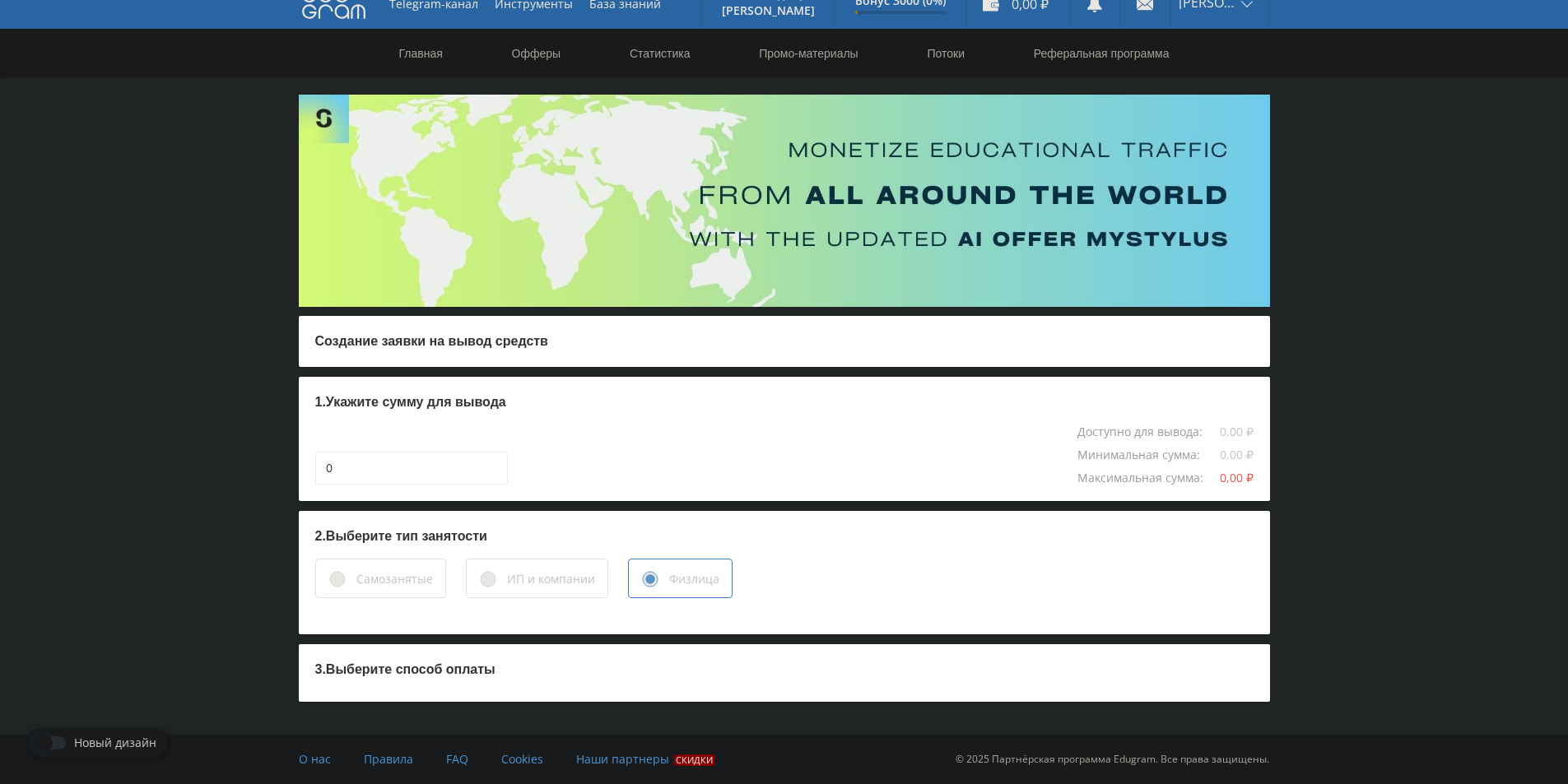
click at [407, 592] on div "Самозанятые" at bounding box center [380, 578] width 131 height 40
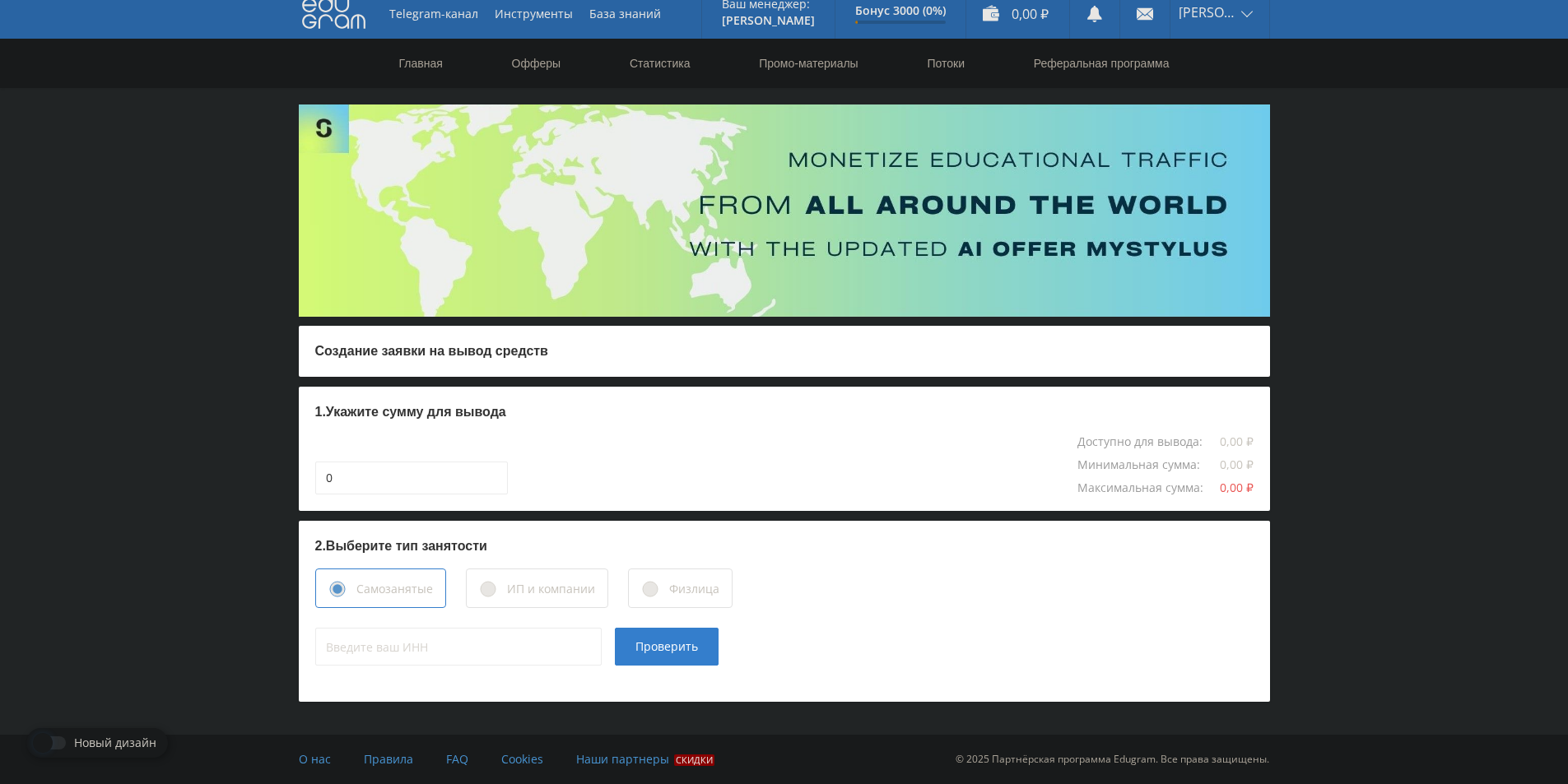
click at [678, 596] on div "Физлица" at bounding box center [693, 589] width 50 height 18
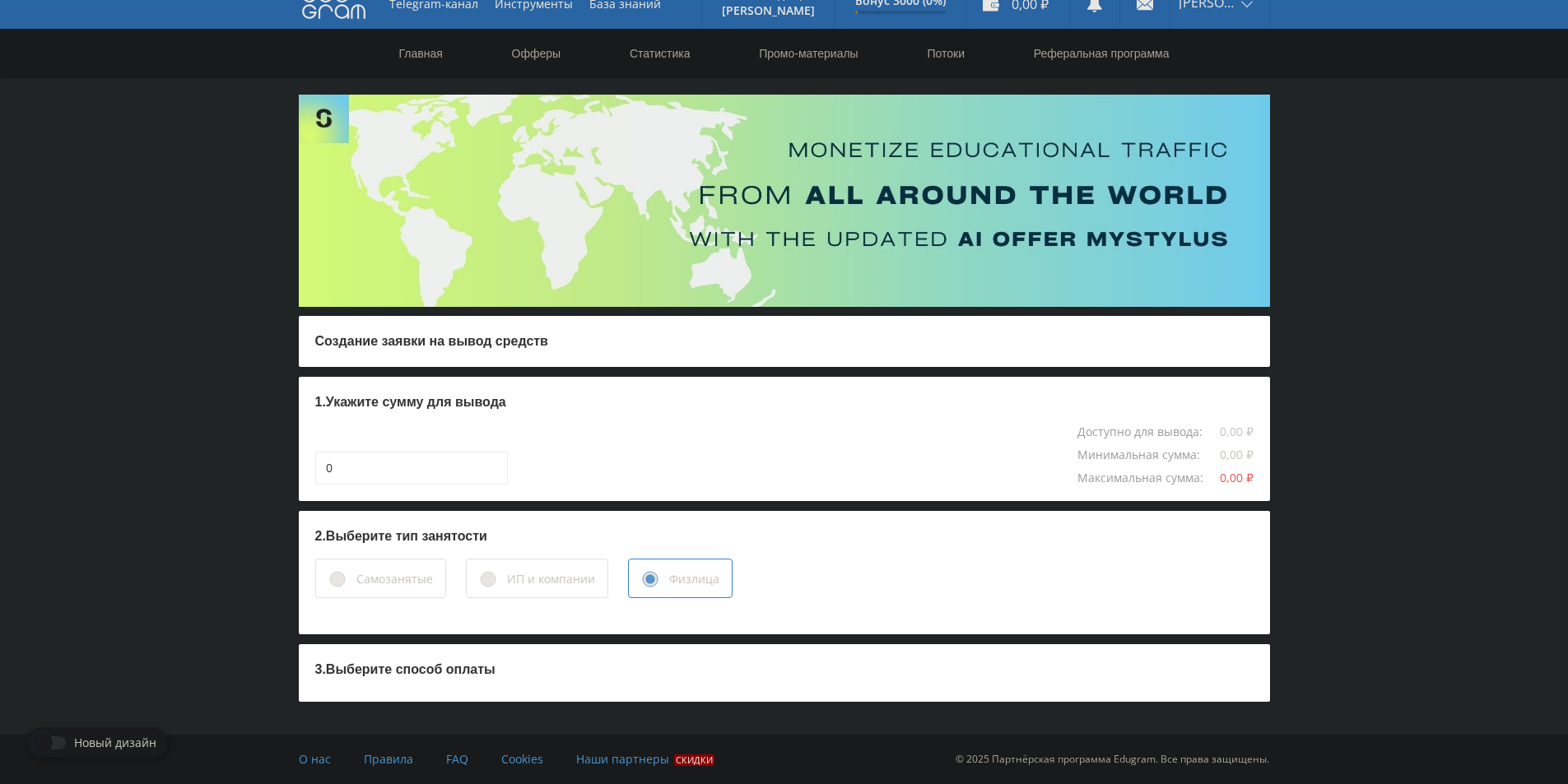
click at [1189, 568] on div "Самозанятые ИП и компании Физлица" at bounding box center [784, 578] width 938 height 40
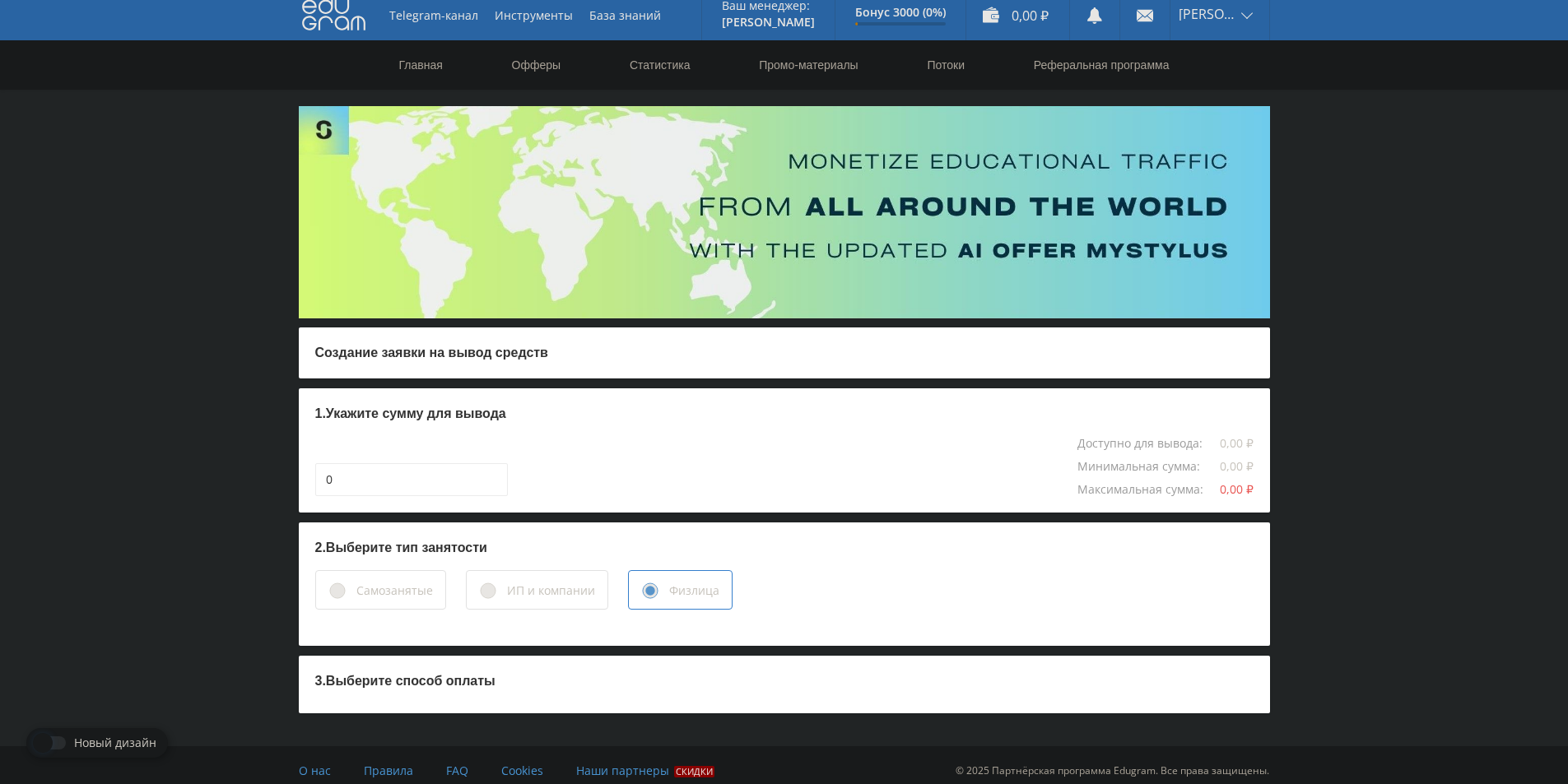
scroll to position [0, 0]
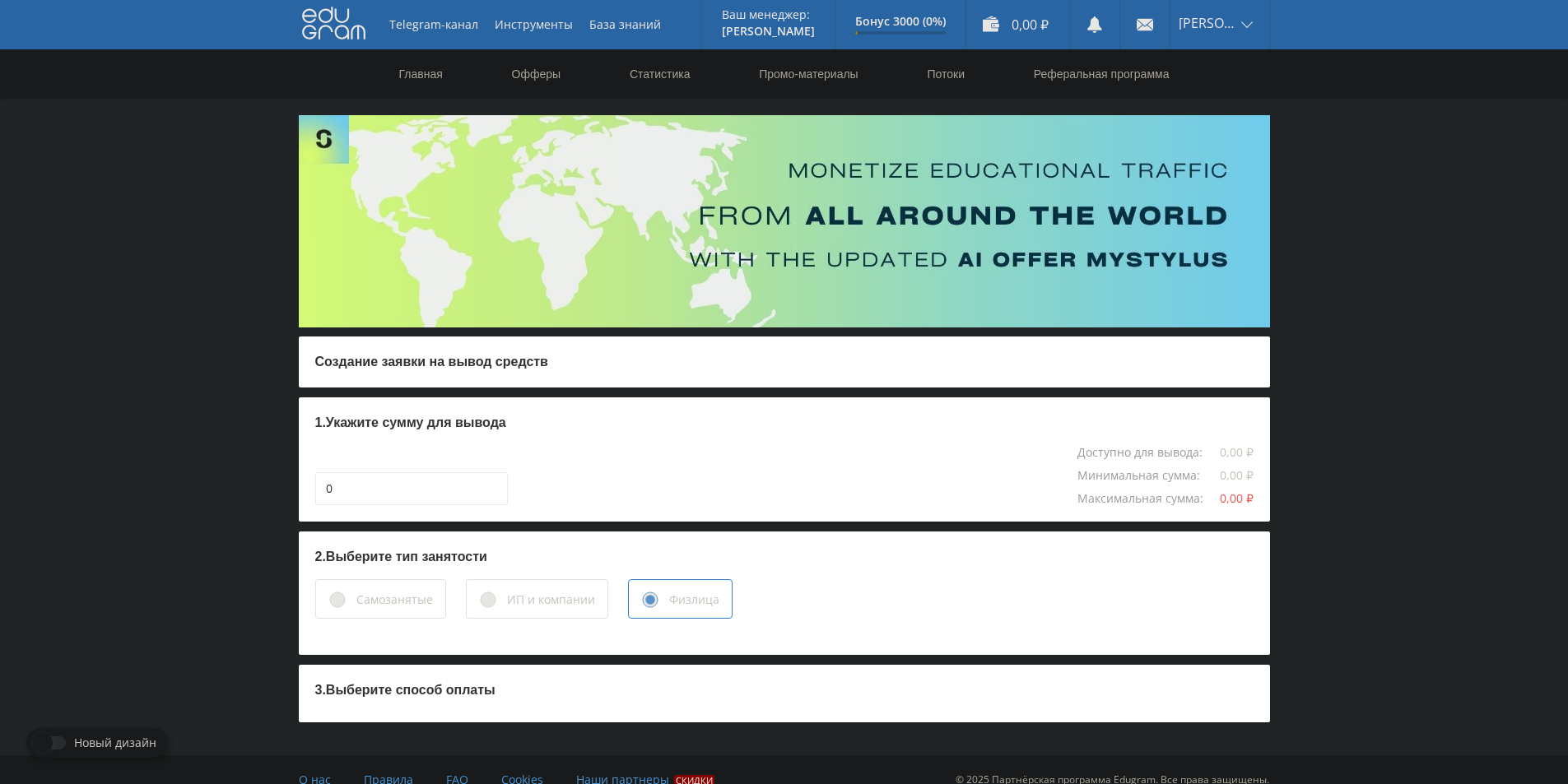
click at [143, 411] on div "Telegram-канал Инструменты База знаний Ваш менеджер: Alex Alex Online @edugram_…" at bounding box center [784, 402] width 1568 height 805
